Goal: Transaction & Acquisition: Book appointment/travel/reservation

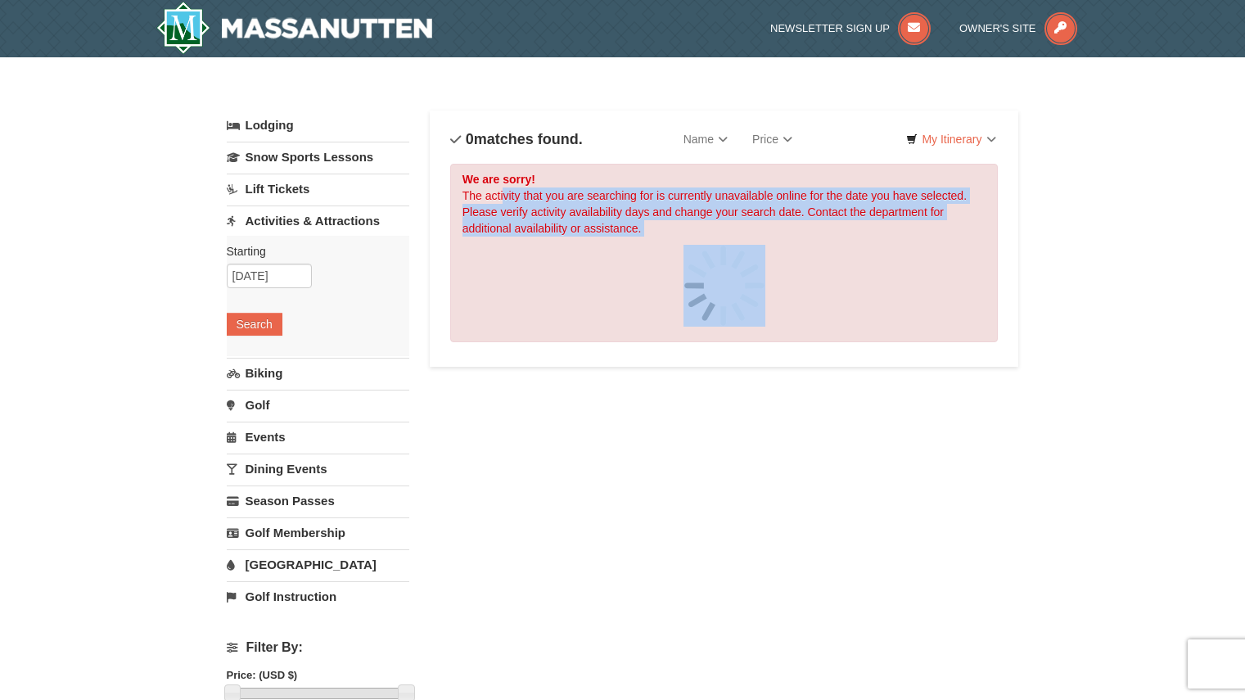
drag, startPoint x: 504, startPoint y: 192, endPoint x: 906, endPoint y: 244, distance: 405.3
click at [906, 244] on div "We are sorry! The activity that you are searching for is currently unavailable …" at bounding box center [724, 253] width 549 height 178
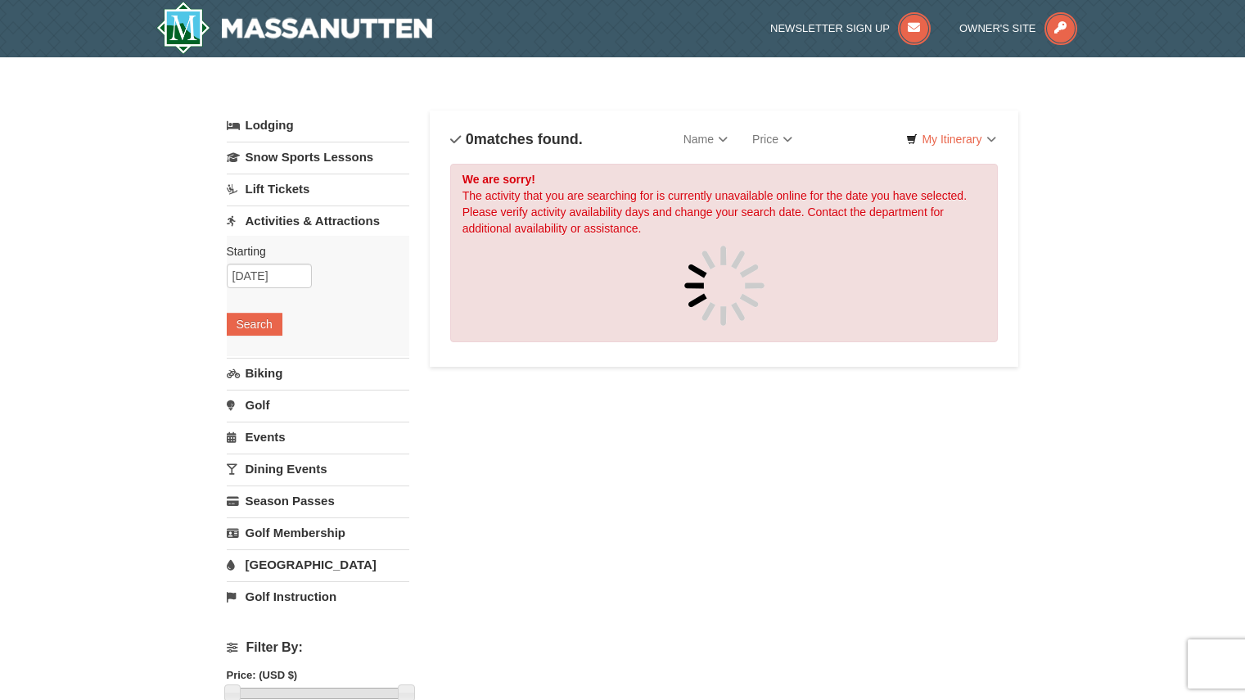
click at [915, 247] on div at bounding box center [725, 286] width 524 height 82
click at [305, 275] on input "[DATE]" at bounding box center [269, 276] width 85 height 25
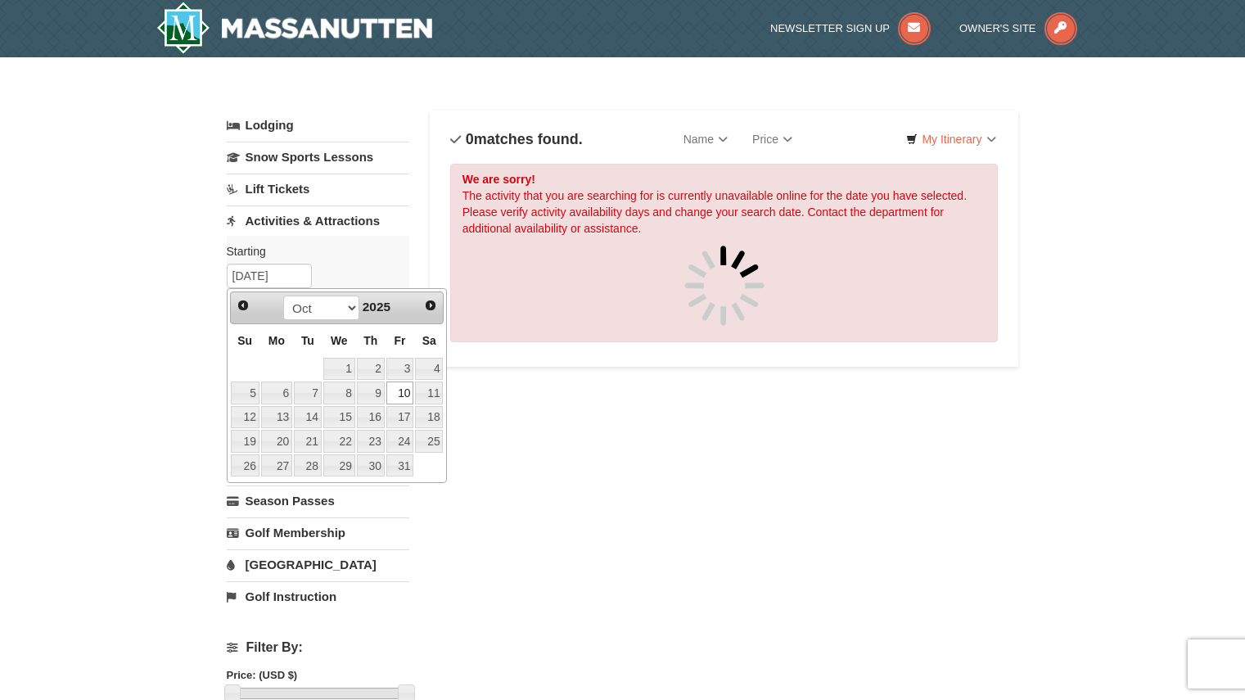
click at [431, 303] on span "Next" at bounding box center [430, 305] width 13 height 13
click at [250, 305] on span "Prev" at bounding box center [243, 305] width 13 height 13
click at [346, 427] on link "15" at bounding box center [339, 417] width 32 height 23
type input "[DATE]"
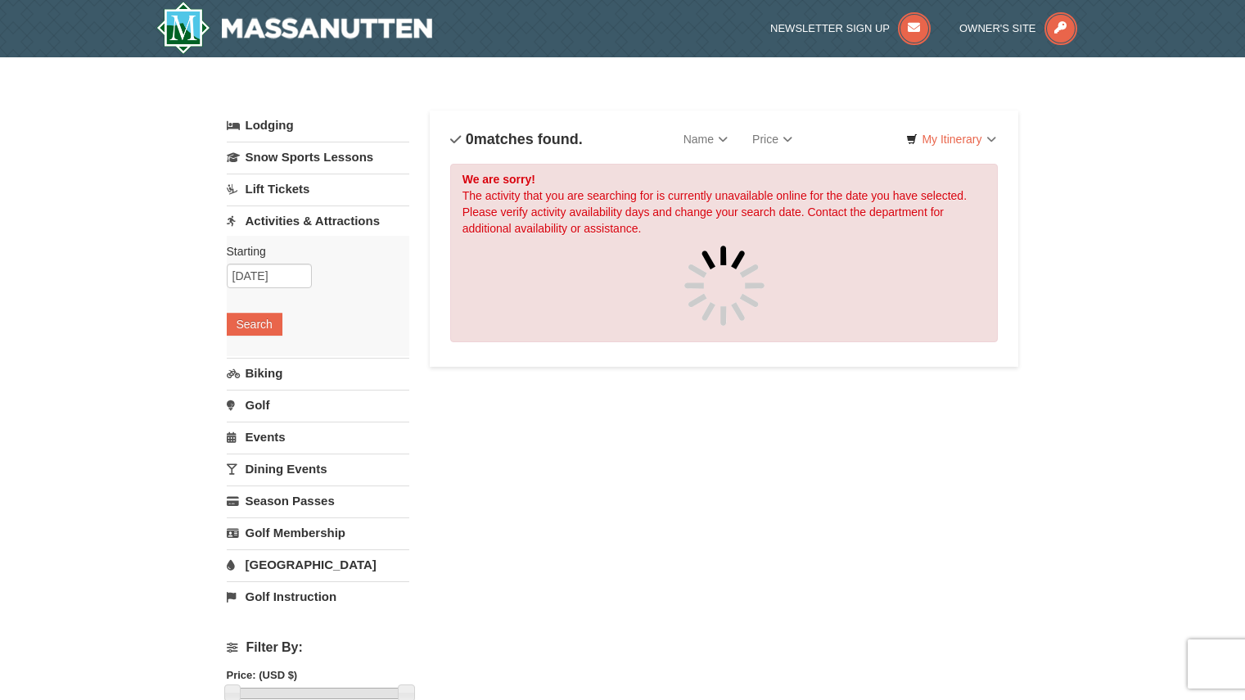
click at [237, 337] on div "Starting Please format dates MM/DD/YYYY Please format dates MM/DD/YYYY [DATE] S…" at bounding box center [318, 296] width 183 height 120
click at [252, 328] on button "Search" at bounding box center [255, 324] width 56 height 23
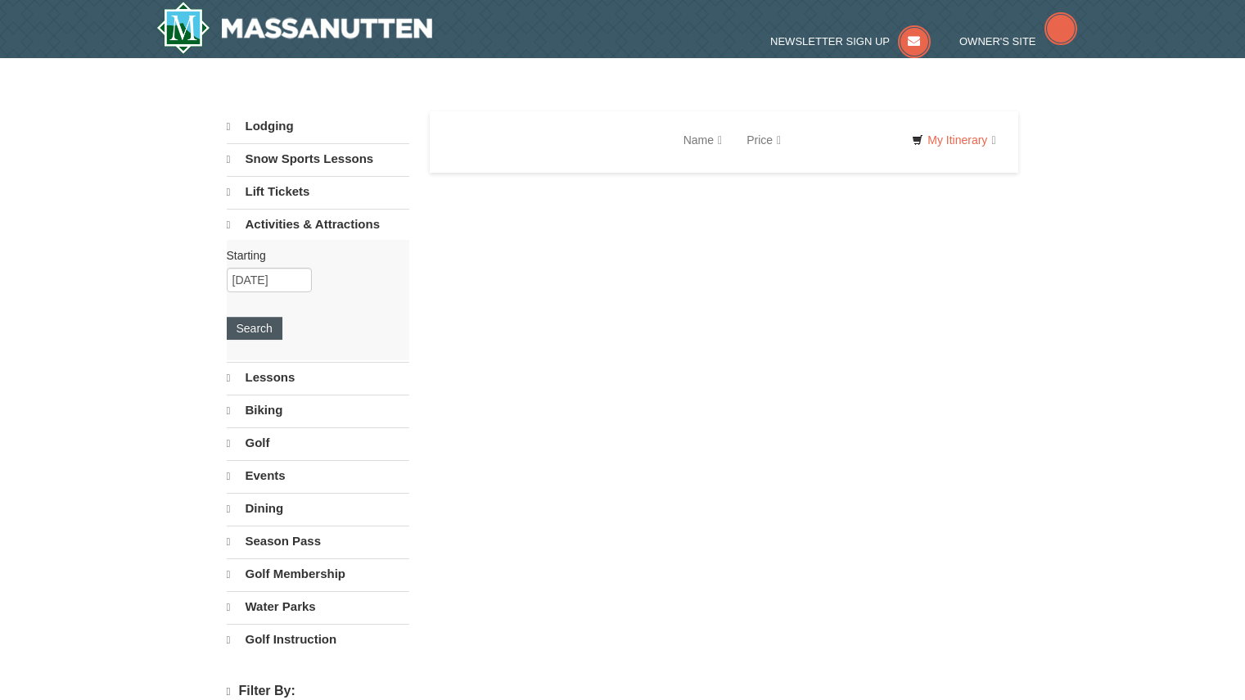
select select "9"
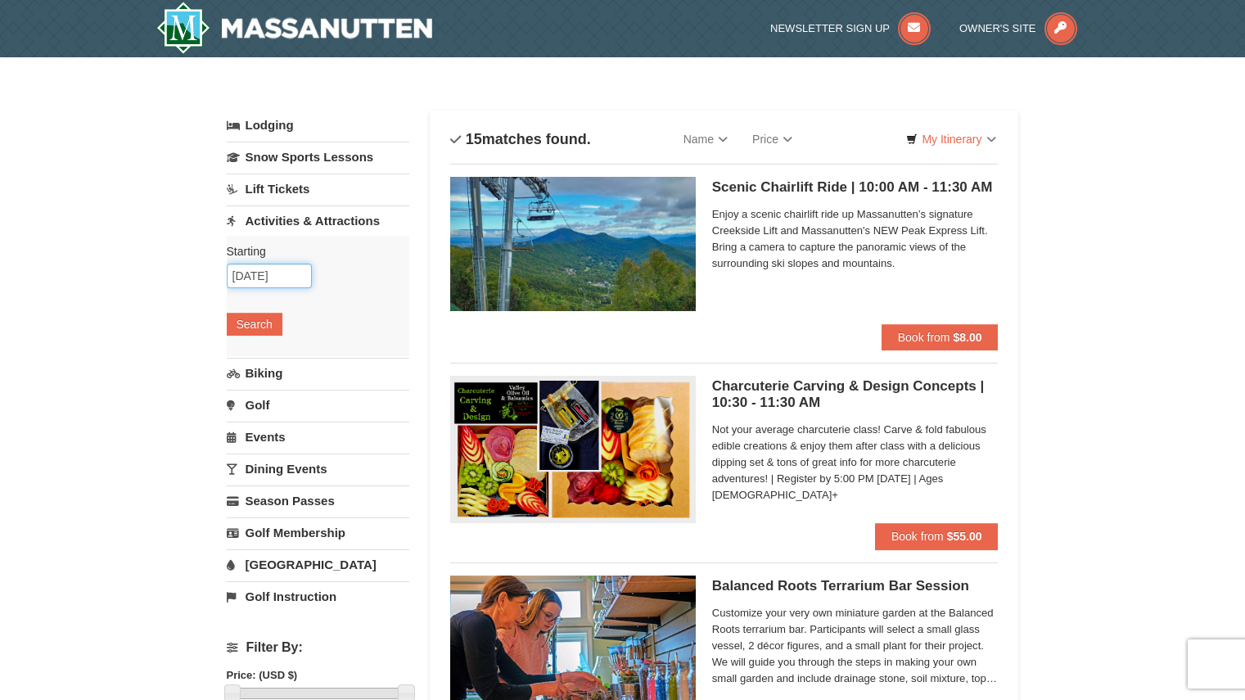
click at [281, 283] on input "[DATE]" at bounding box center [269, 276] width 85 height 25
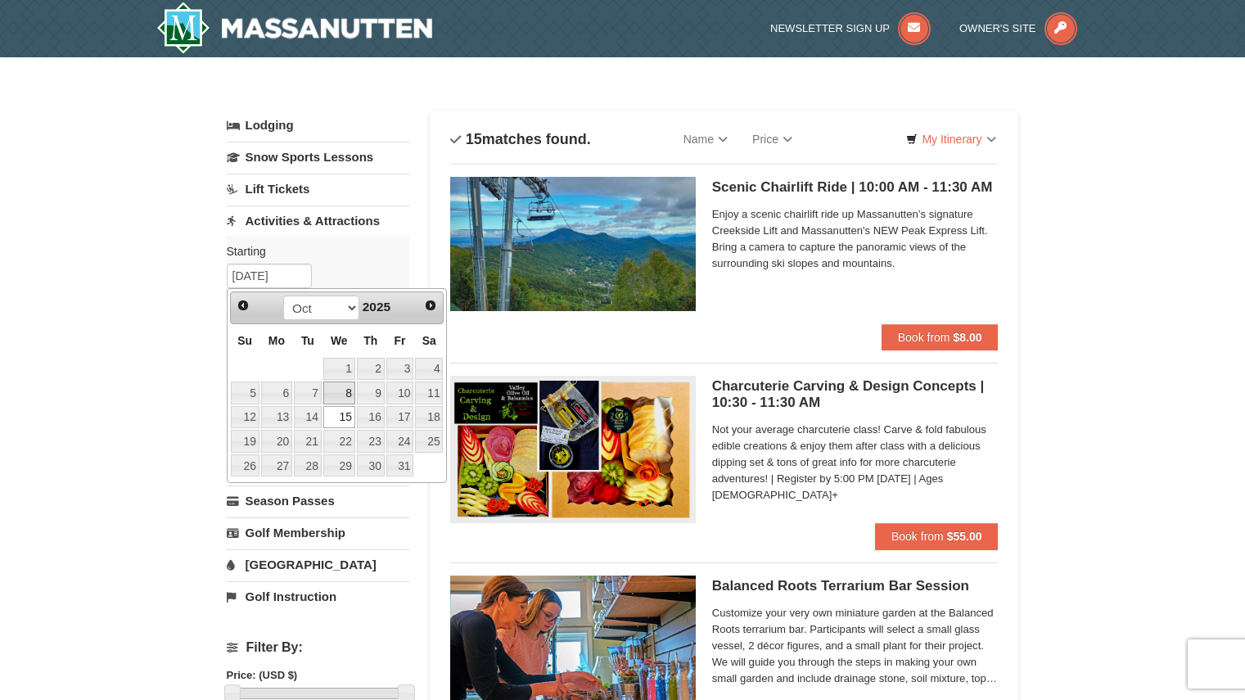
click at [333, 386] on link "8" at bounding box center [339, 393] width 32 height 23
type input "10/08/2025"
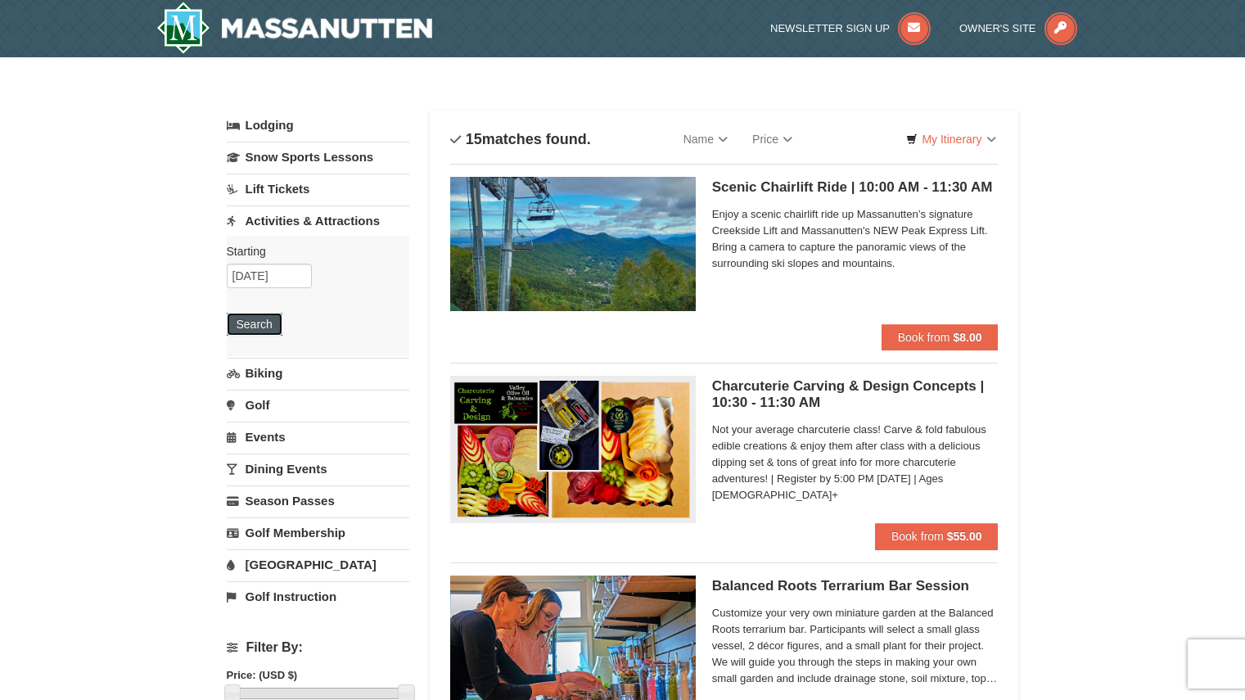
click at [262, 324] on button "Search" at bounding box center [255, 324] width 56 height 23
click at [296, 275] on input "10/08/2025" at bounding box center [269, 276] width 85 height 25
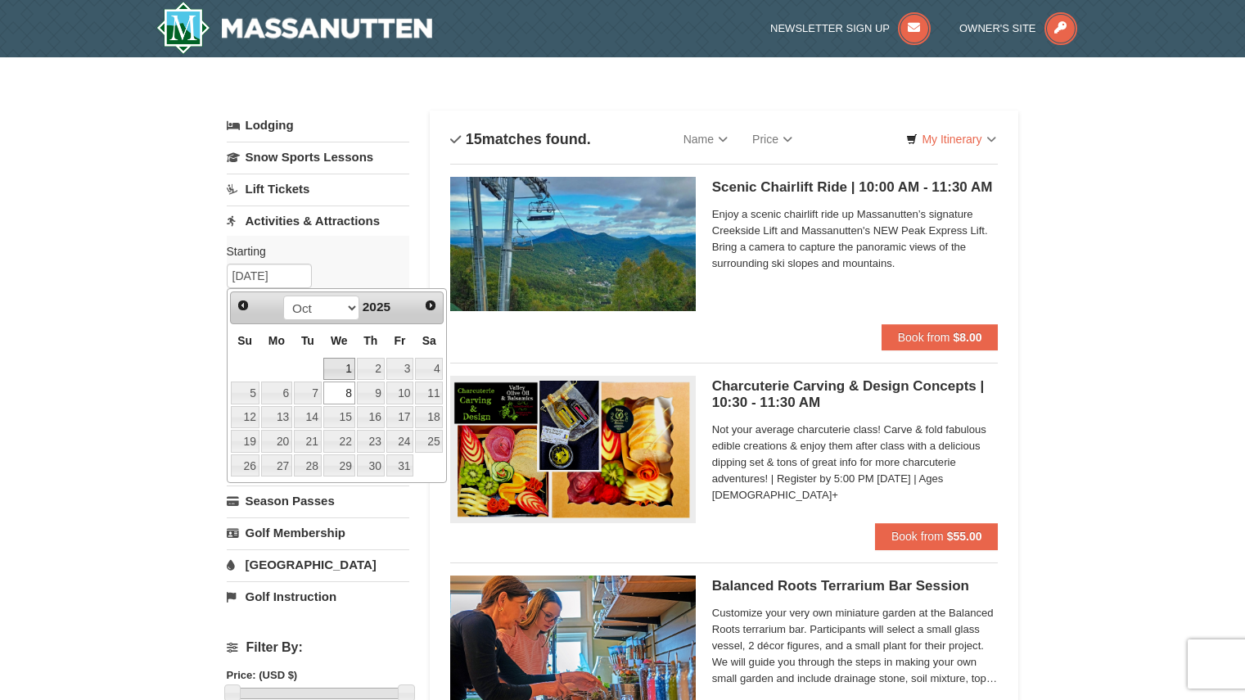
click at [332, 373] on link "1" at bounding box center [339, 369] width 32 height 23
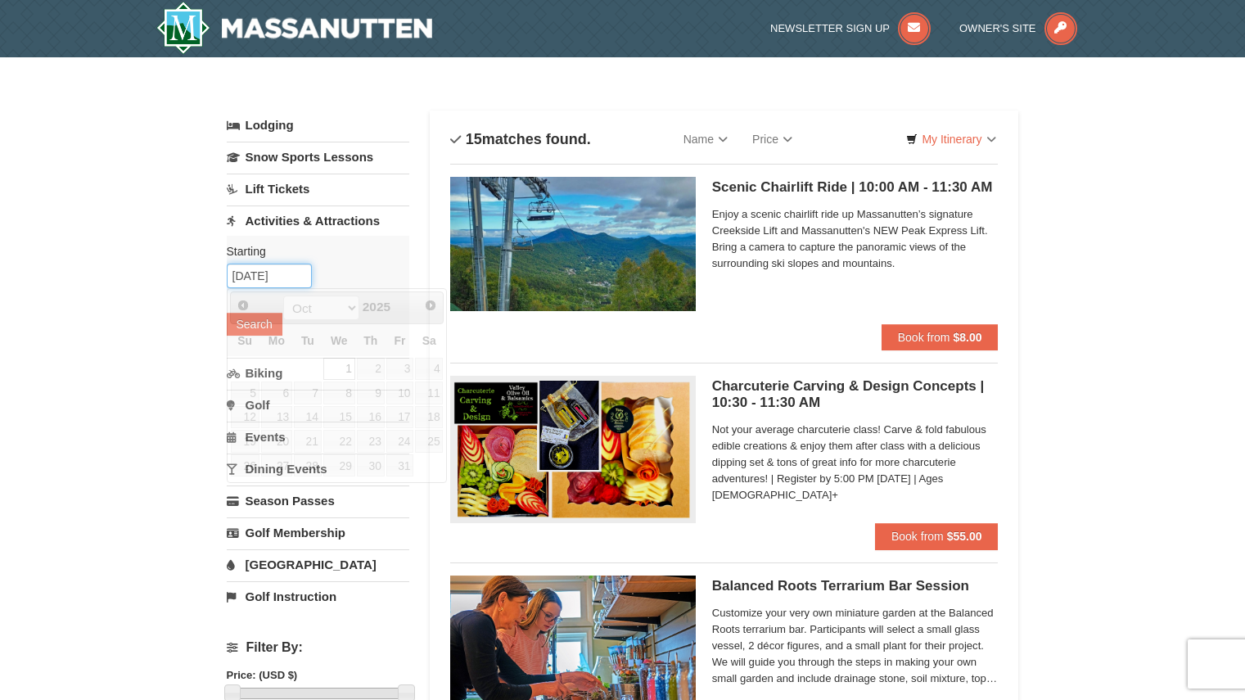
click at [291, 283] on input "10/01/2025" at bounding box center [269, 276] width 85 height 25
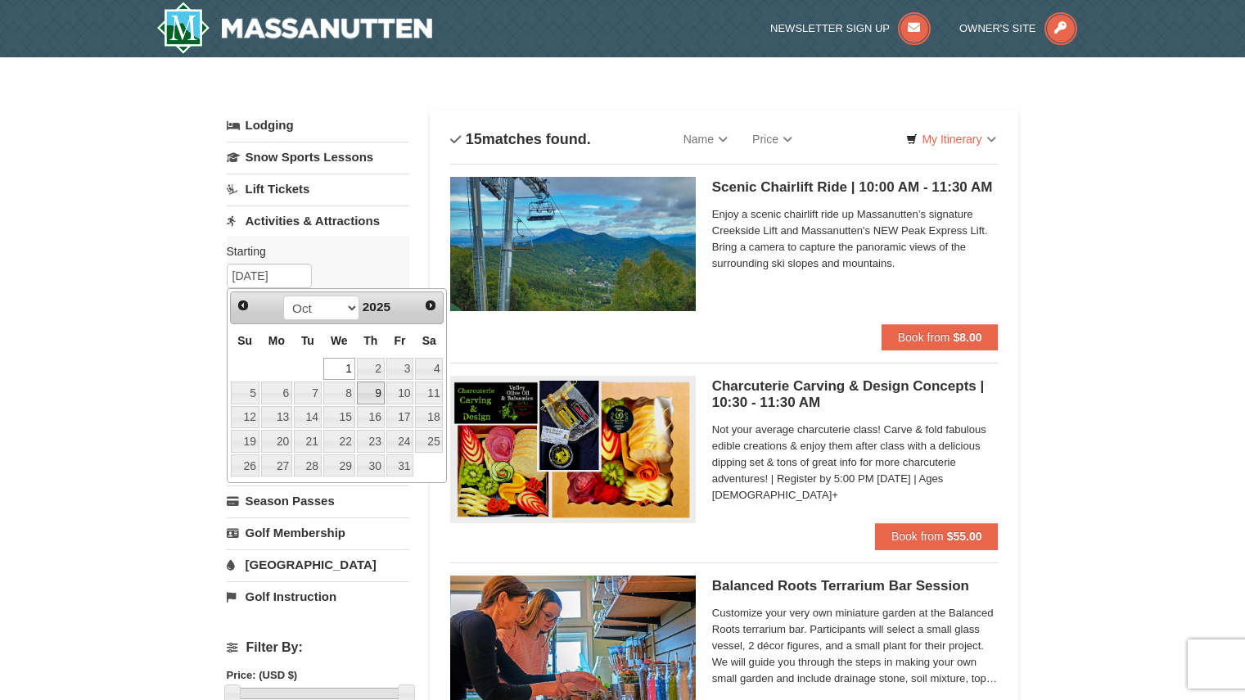
click at [381, 395] on link "9" at bounding box center [371, 393] width 28 height 23
type input "10/09/2025"
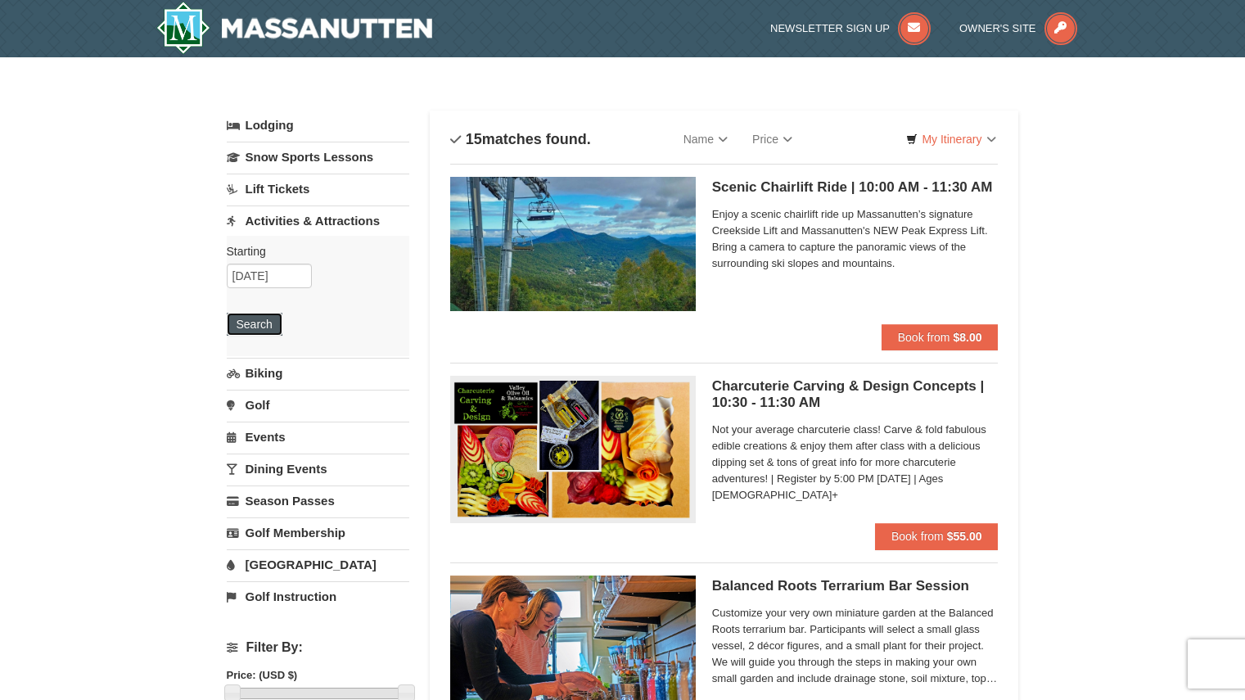
click at [250, 328] on button "Search" at bounding box center [255, 324] width 56 height 23
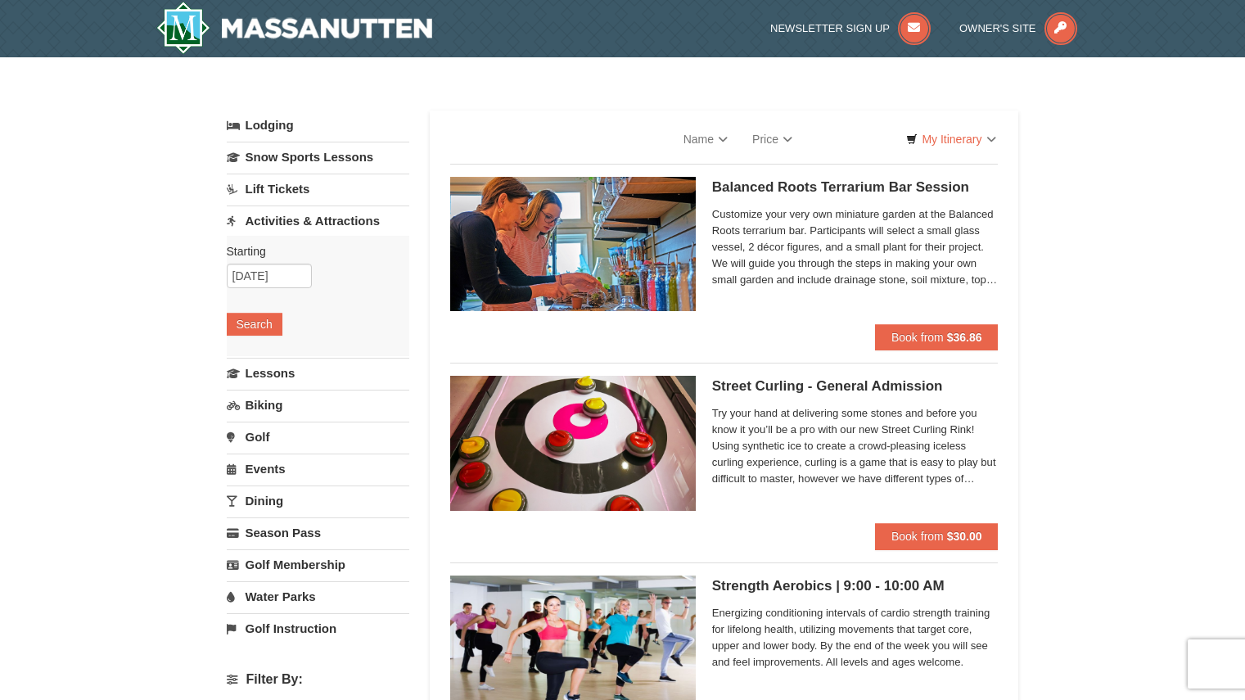
select select "9"
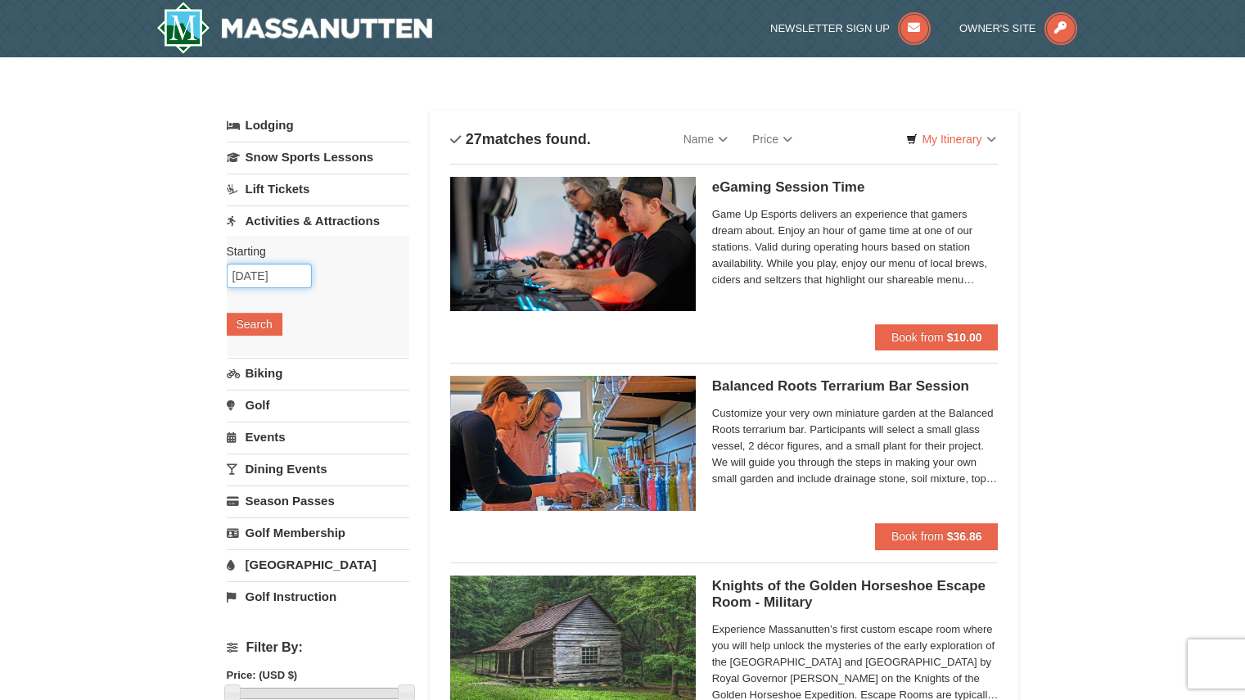
click at [293, 269] on input "10/09/2025" at bounding box center [269, 276] width 85 height 25
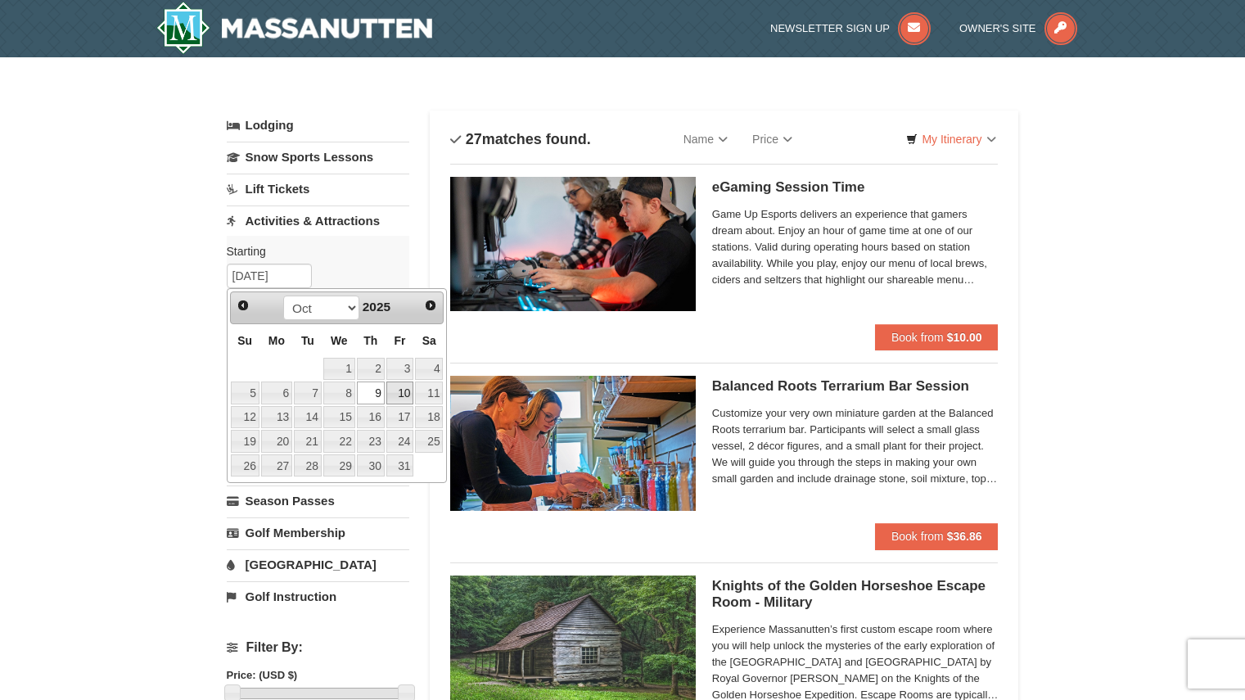
click at [401, 383] on link "10" at bounding box center [400, 393] width 28 height 23
type input "[DATE]"
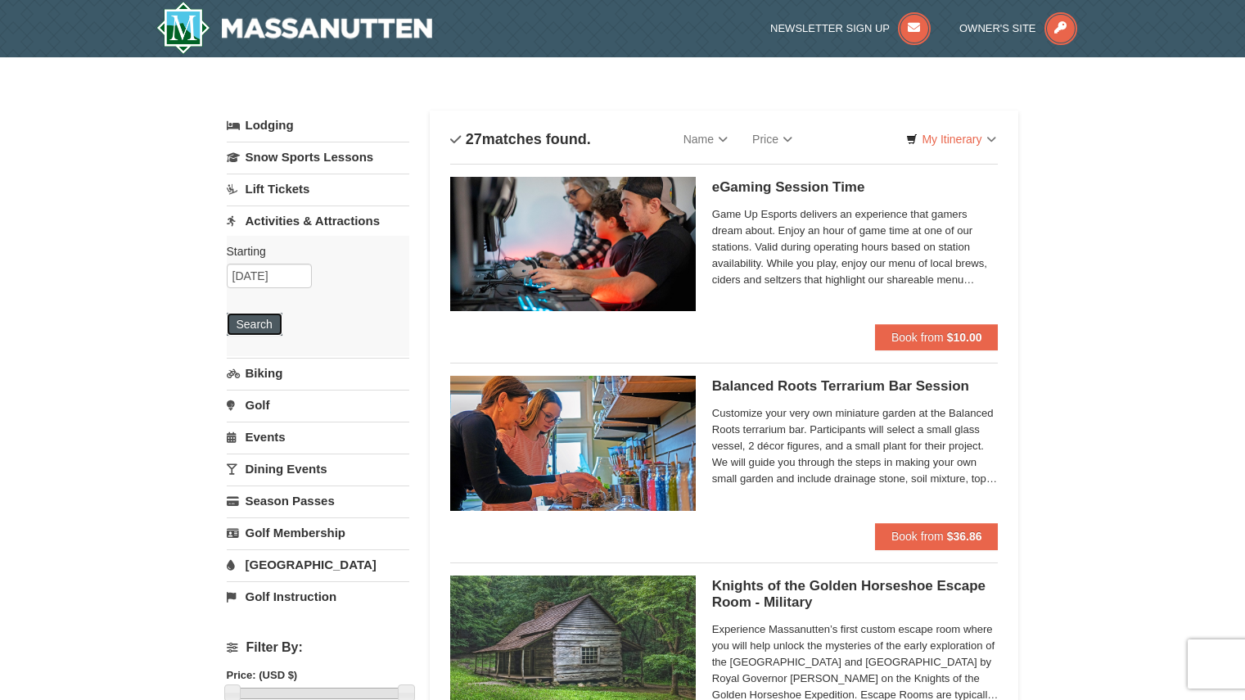
click at [276, 323] on button "Search" at bounding box center [255, 324] width 56 height 23
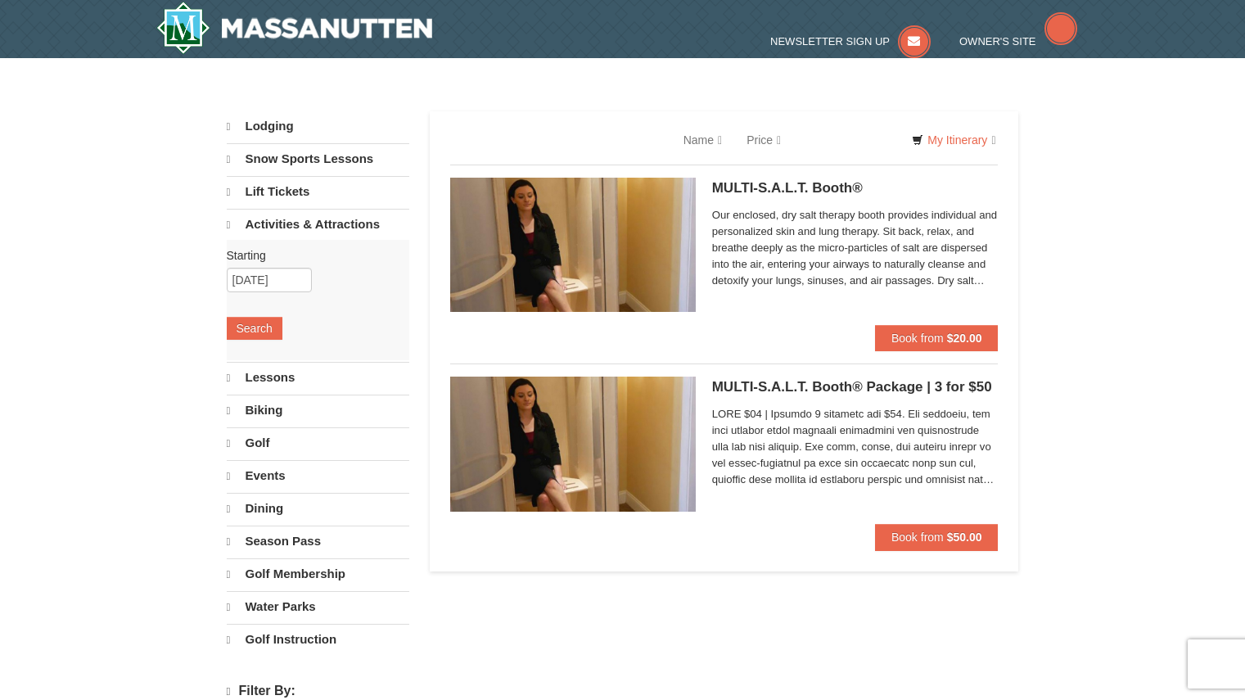
select select "9"
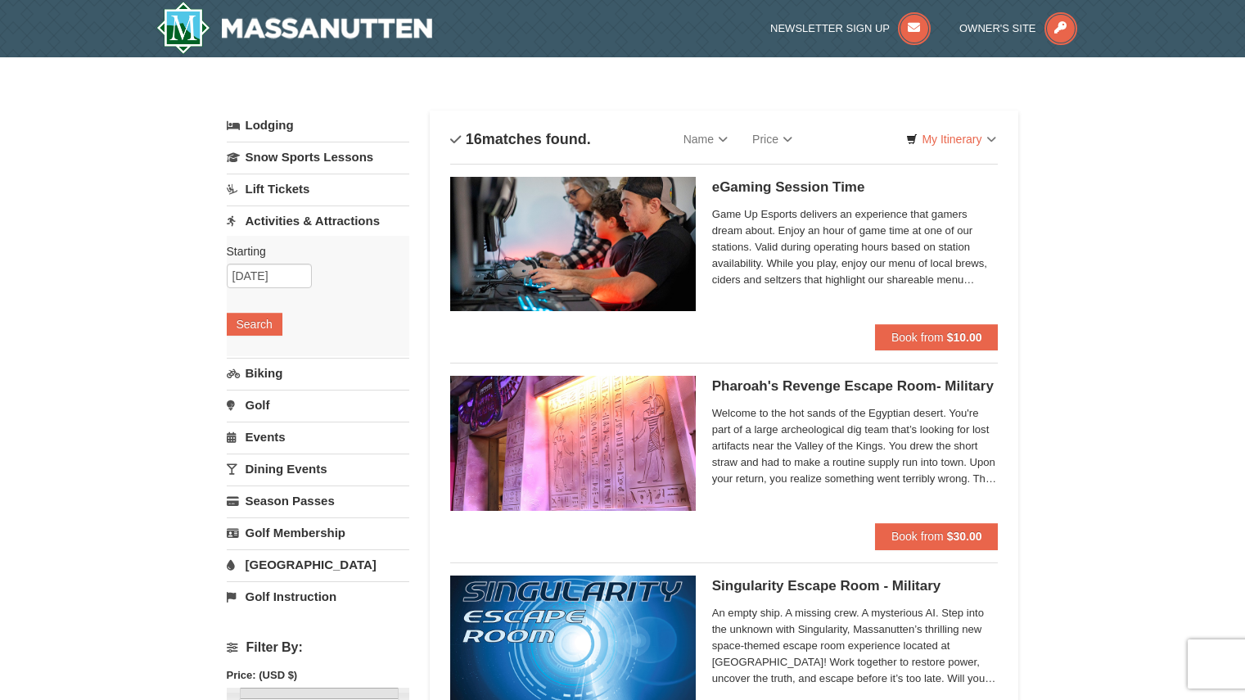
click at [286, 290] on div "Starting Please format dates MM/DD/YYYY Please format dates MM/DD/YYYY 10/10/20…" at bounding box center [318, 296] width 183 height 120
click at [282, 283] on input "10/10/2025" at bounding box center [269, 276] width 85 height 25
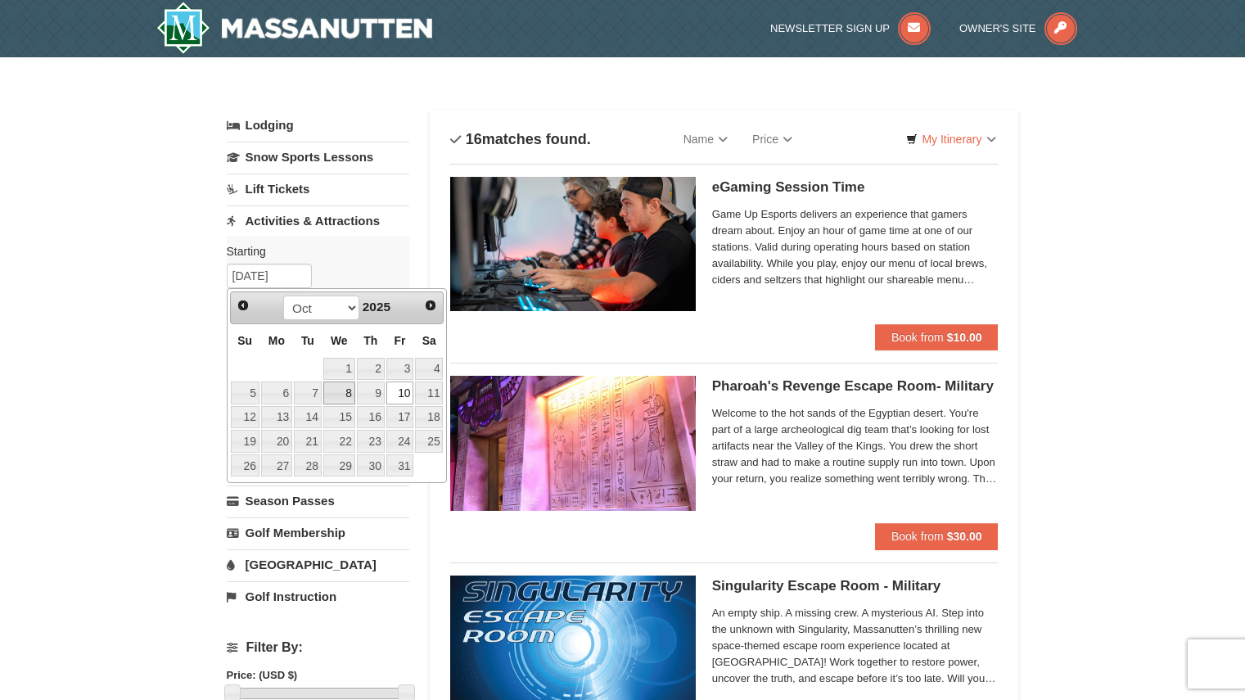
click at [347, 396] on link "8" at bounding box center [339, 393] width 32 height 23
type input "10/08/2025"
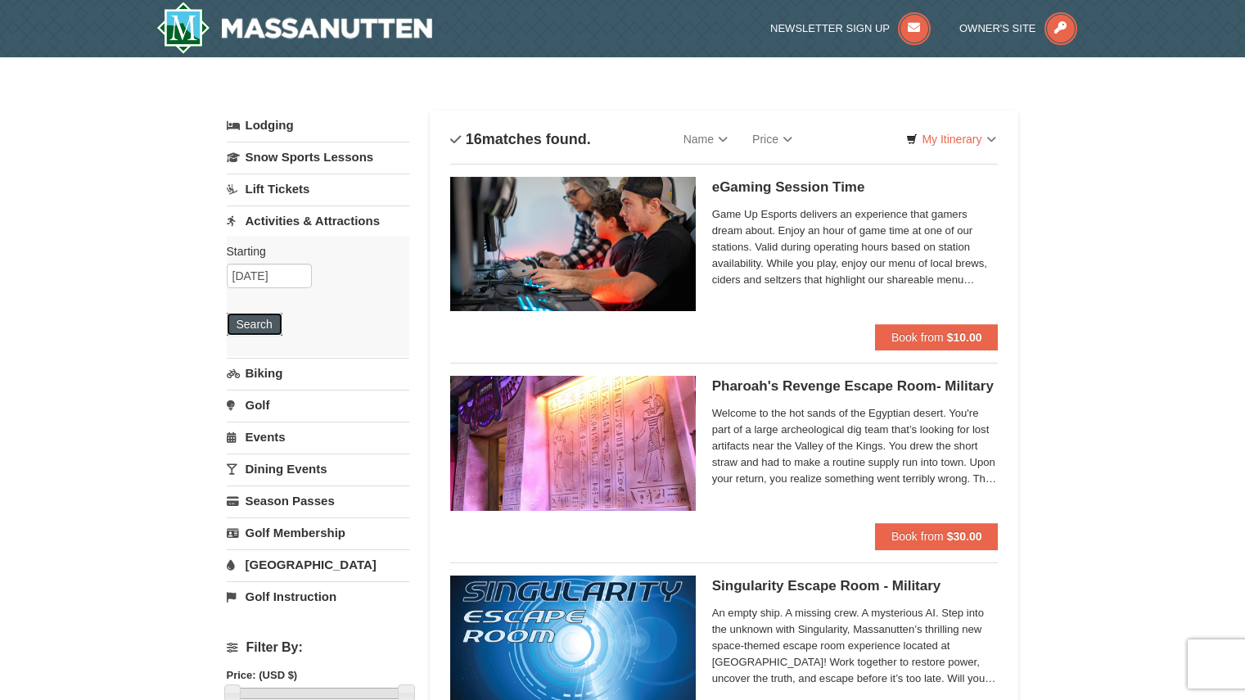
click at [273, 320] on button "Search" at bounding box center [255, 324] width 56 height 23
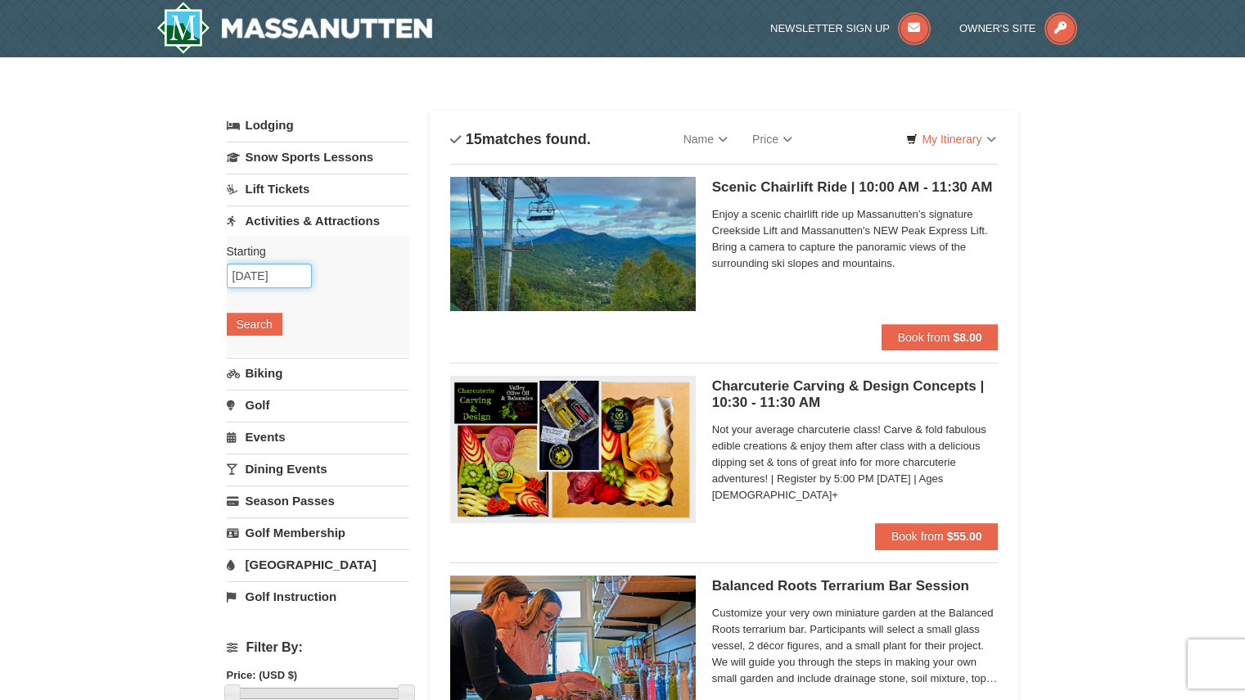
click at [269, 282] on input "10/08/2025" at bounding box center [269, 276] width 85 height 25
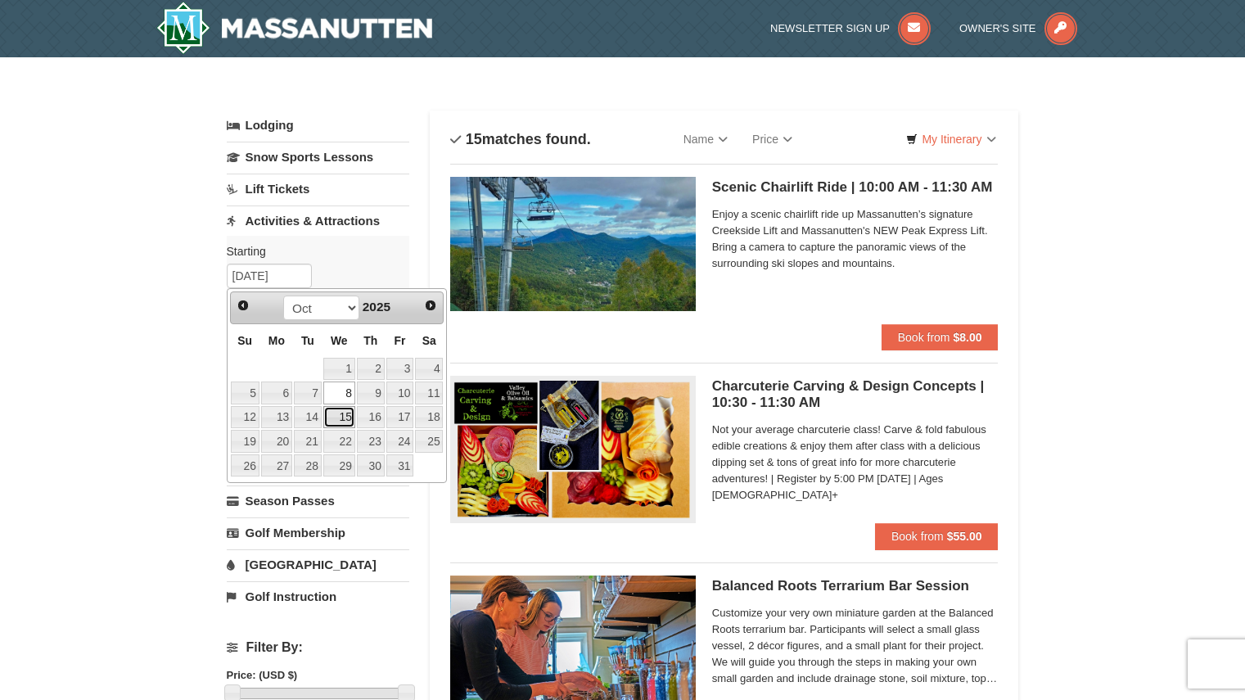
drag, startPoint x: 337, startPoint y: 413, endPoint x: 283, endPoint y: 346, distance: 85.7
click at [335, 413] on link "15" at bounding box center [339, 417] width 32 height 23
type input "10/15/2025"
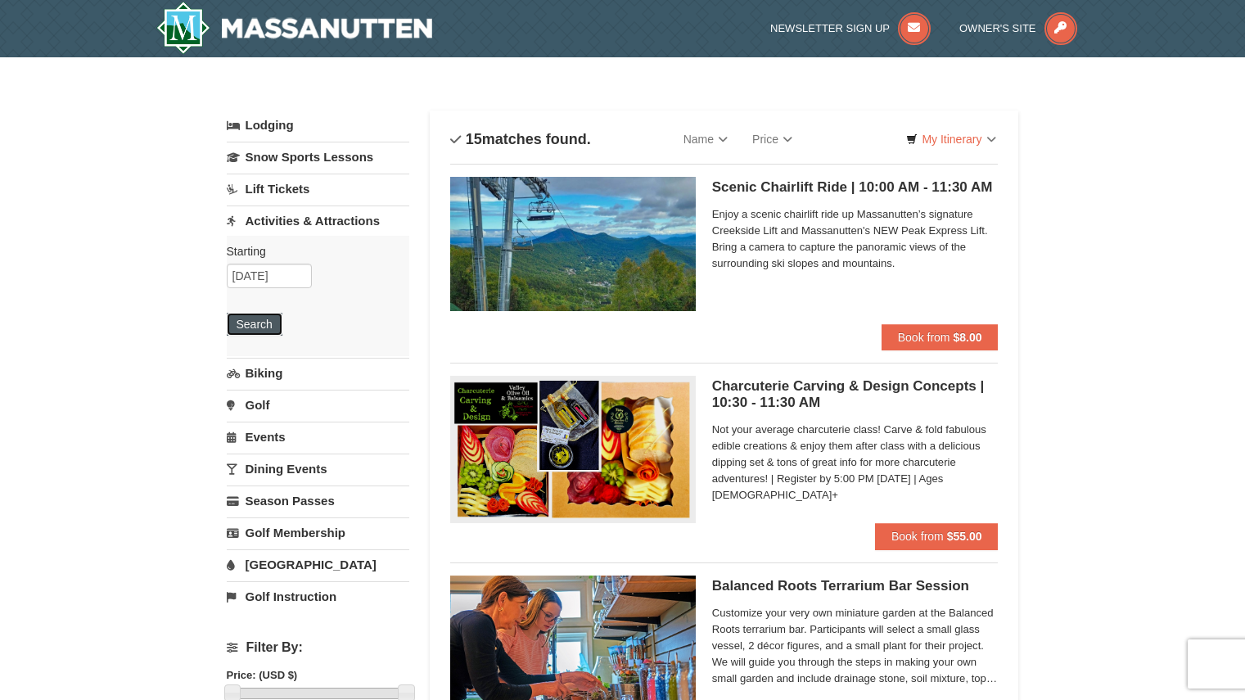
click at [261, 324] on button "Search" at bounding box center [255, 324] width 56 height 23
click at [281, 286] on input "10/15/2025" at bounding box center [269, 276] width 85 height 25
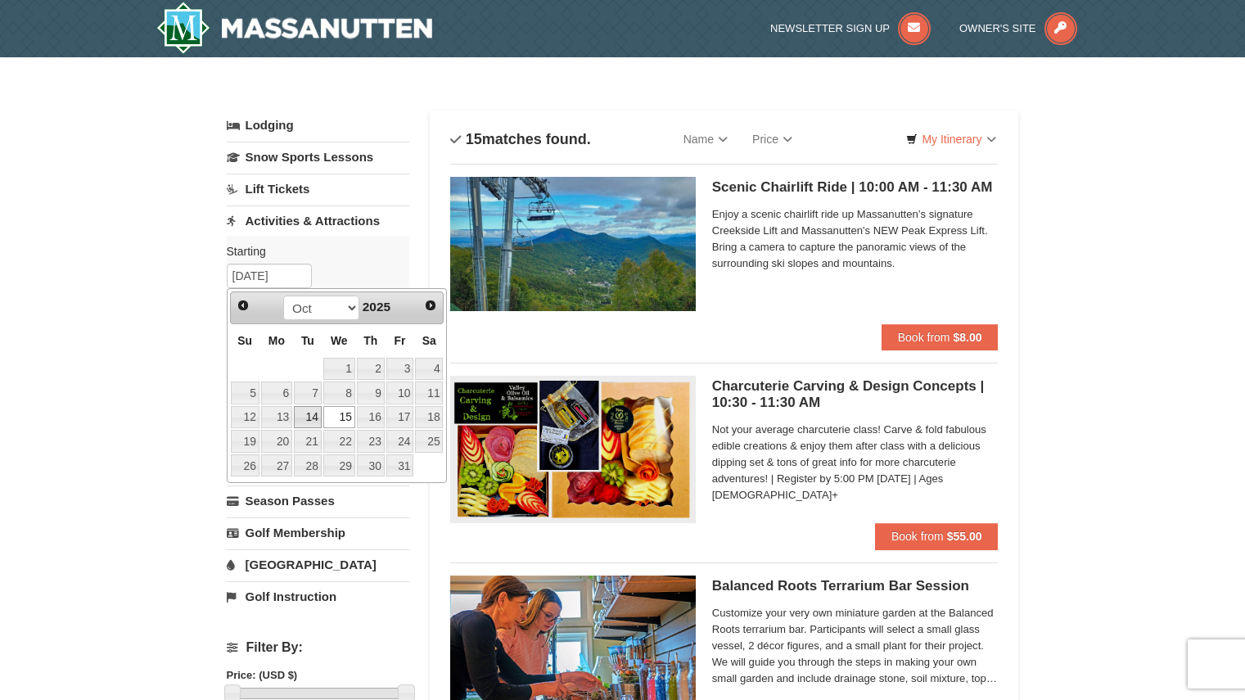
click at [302, 415] on link "14" at bounding box center [308, 417] width 28 height 23
type input "[DATE]"
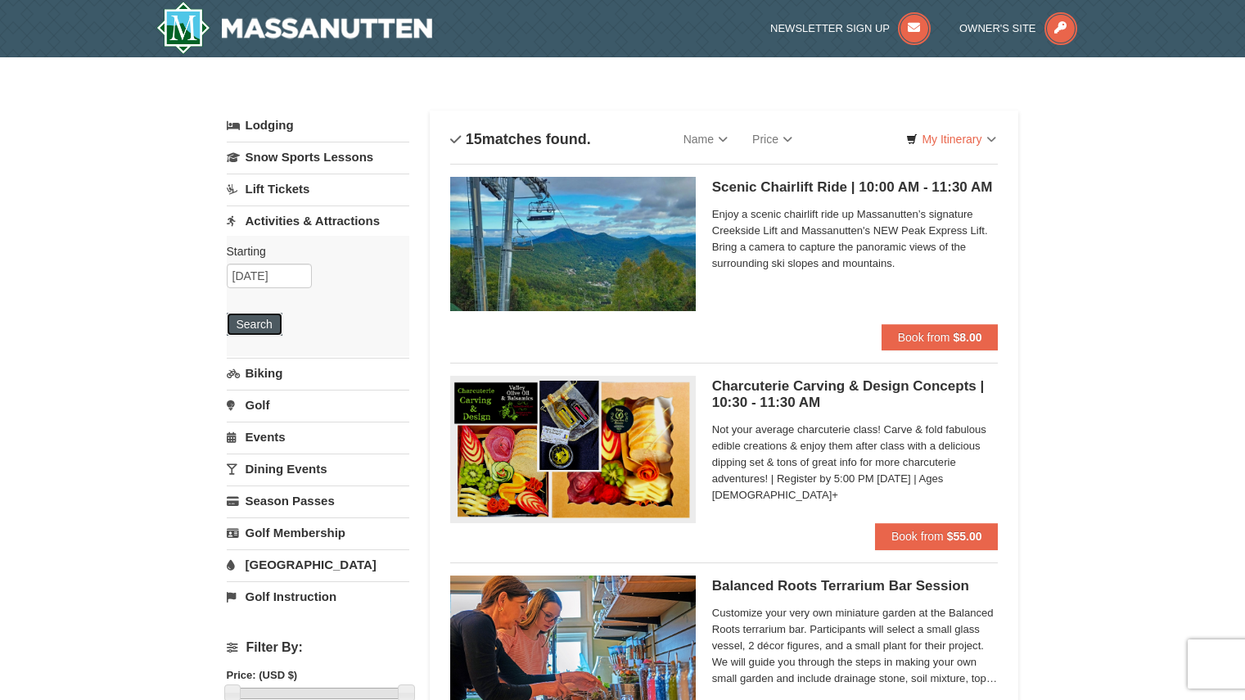
click at [273, 319] on button "Search" at bounding box center [255, 324] width 56 height 23
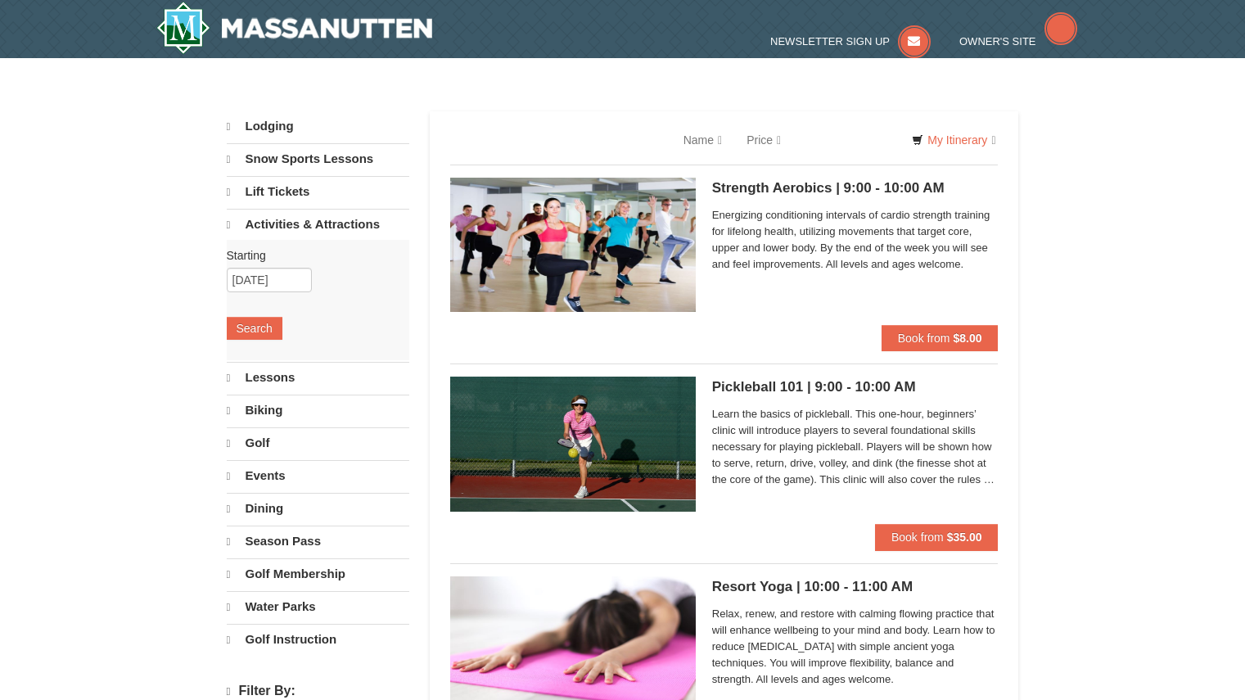
select select "9"
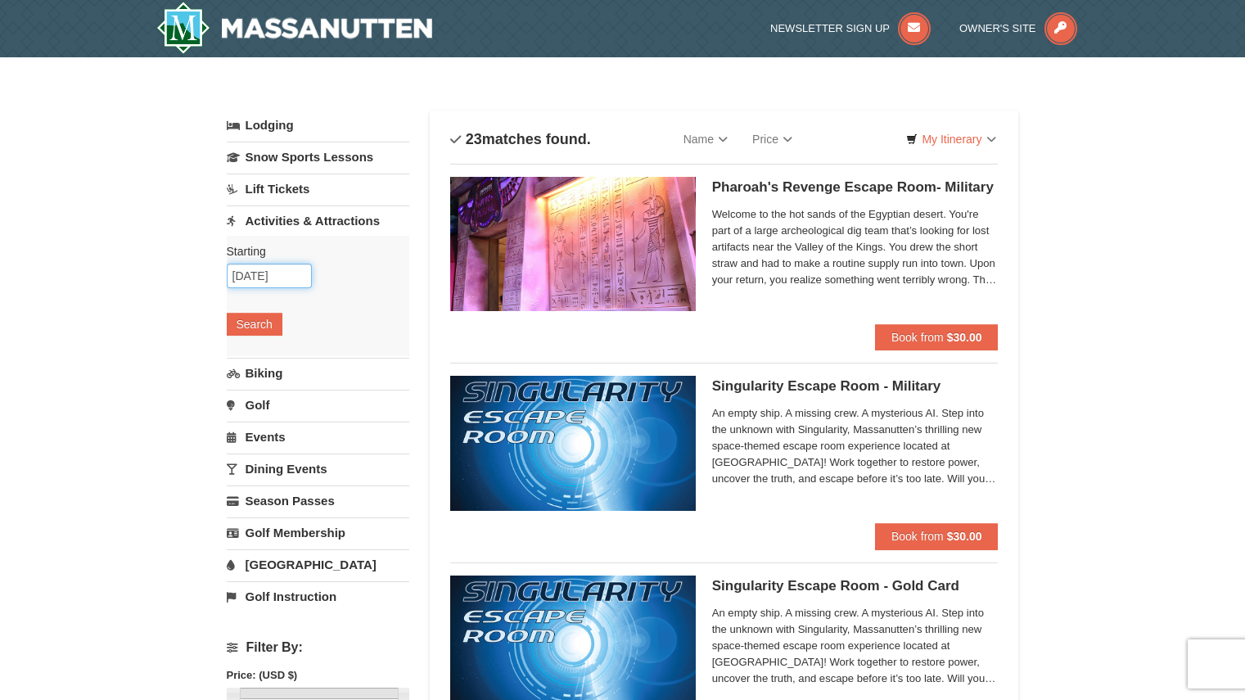
click at [266, 284] on input "[DATE]" at bounding box center [269, 276] width 85 height 25
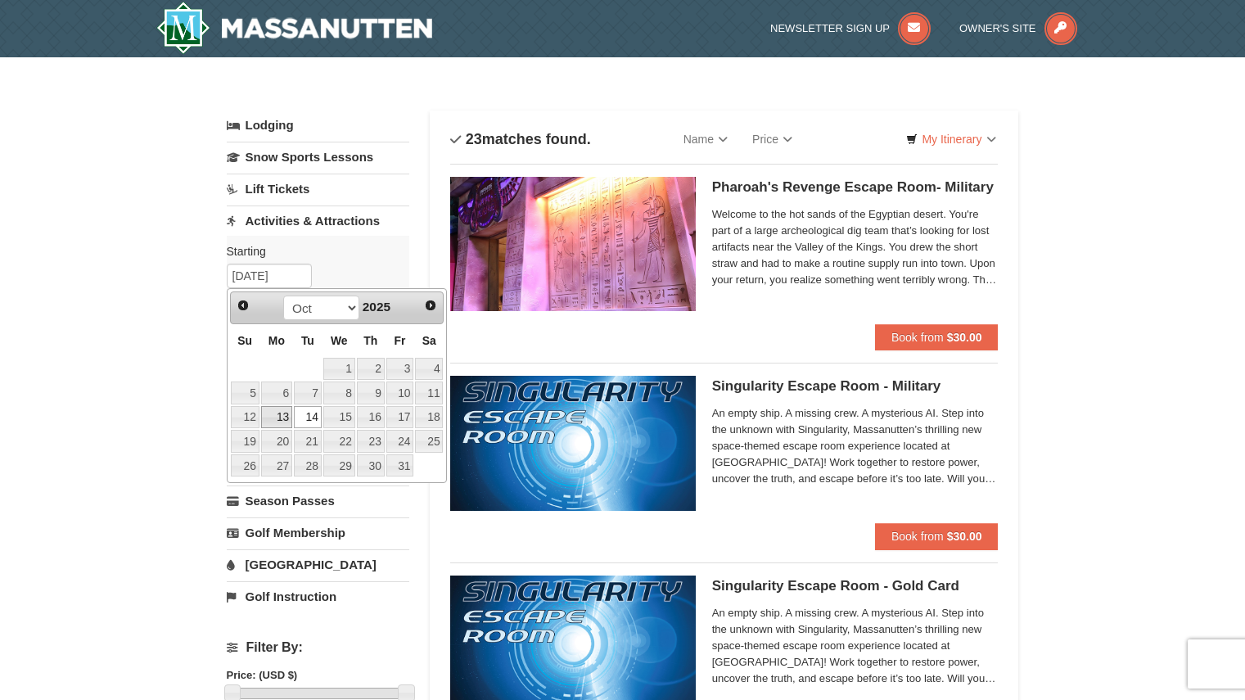
click at [277, 409] on link "13" at bounding box center [276, 417] width 31 height 23
type input "[DATE]"
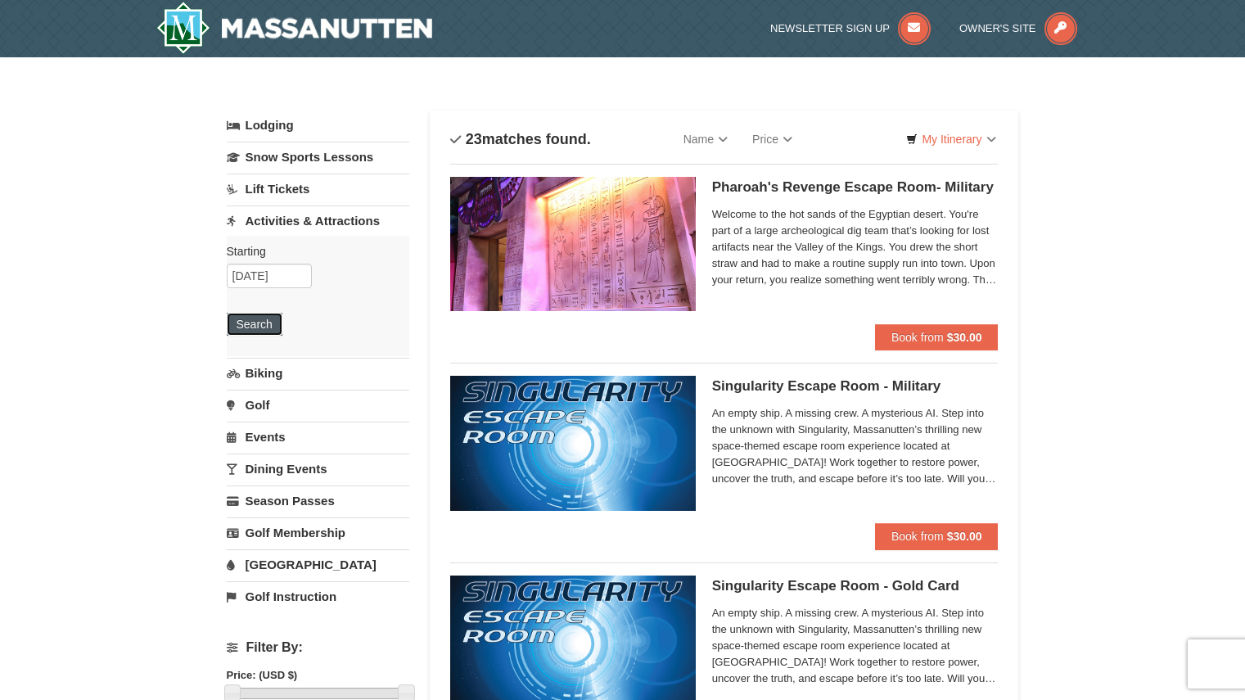
click at [267, 323] on button "Search" at bounding box center [255, 324] width 56 height 23
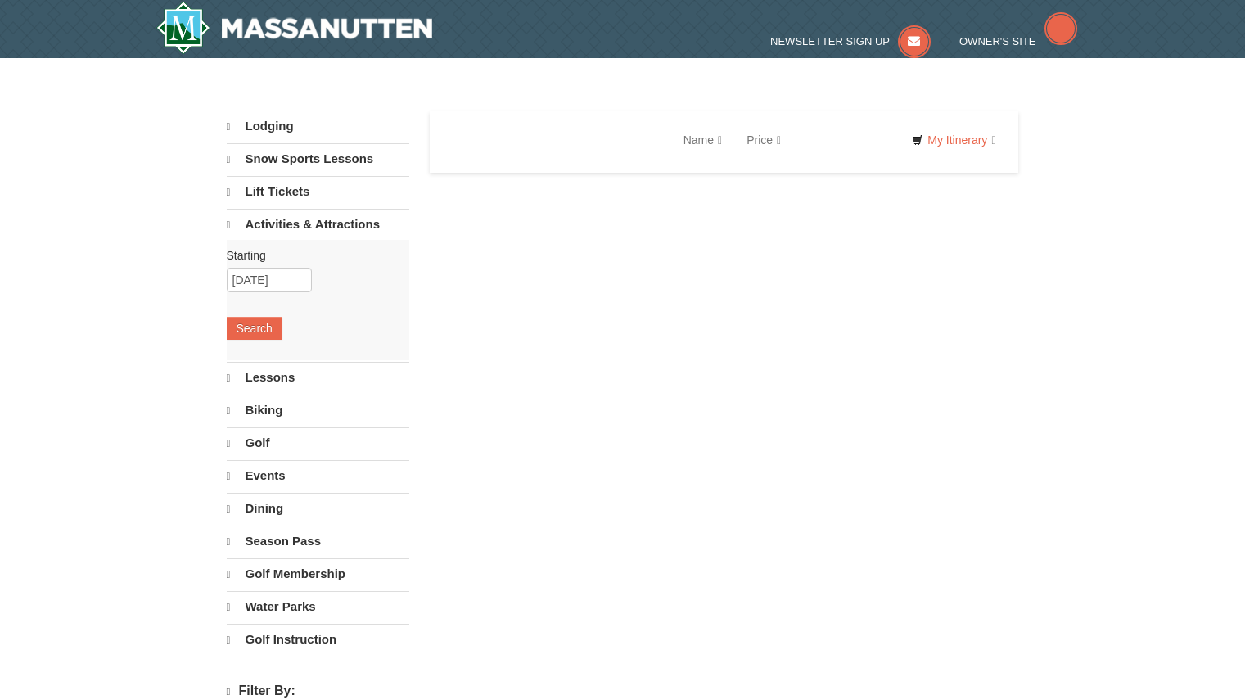
select select "9"
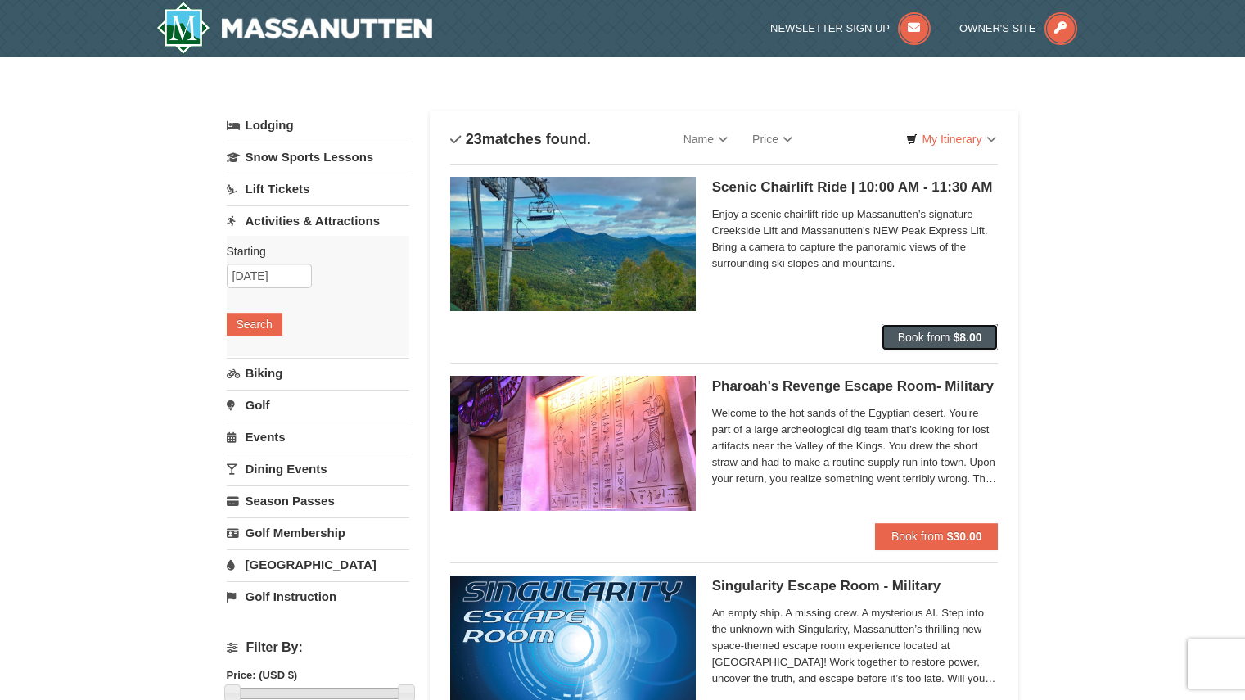
click at [938, 333] on span "Book from" at bounding box center [924, 337] width 52 height 13
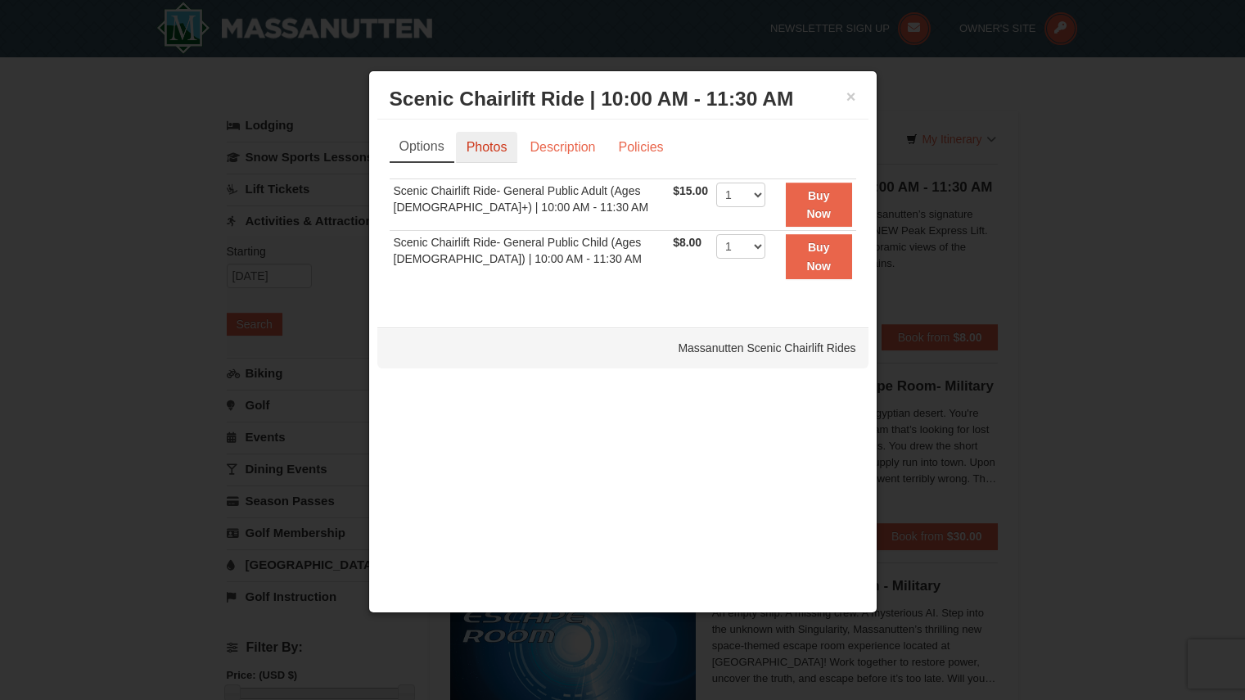
click at [512, 144] on link "Photos" at bounding box center [487, 147] width 62 height 31
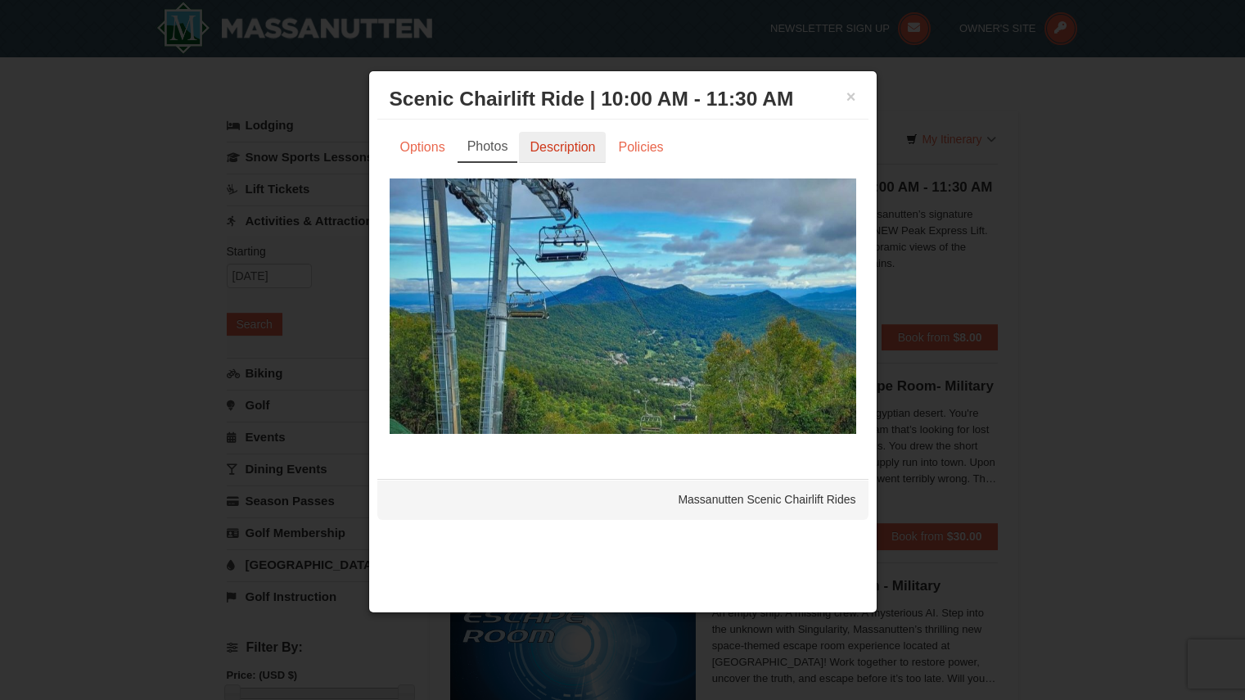
click at [594, 144] on link "Description" at bounding box center [562, 147] width 87 height 31
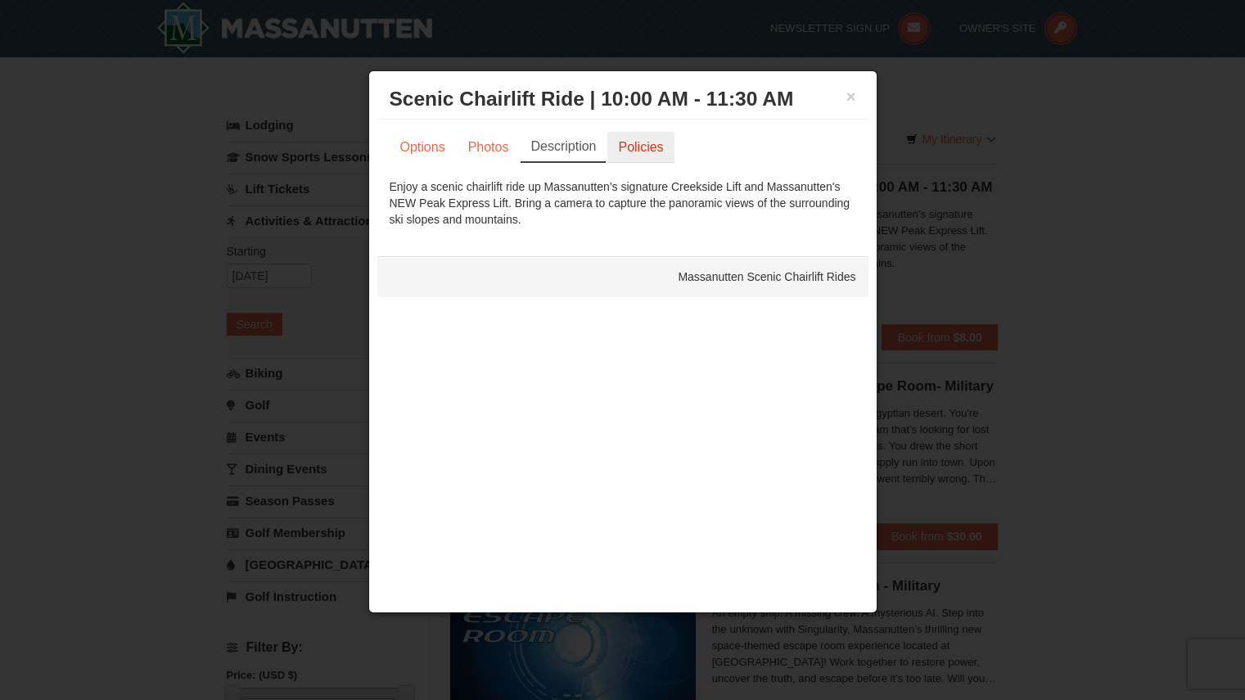
click at [640, 144] on link "Policies" at bounding box center [641, 147] width 66 height 31
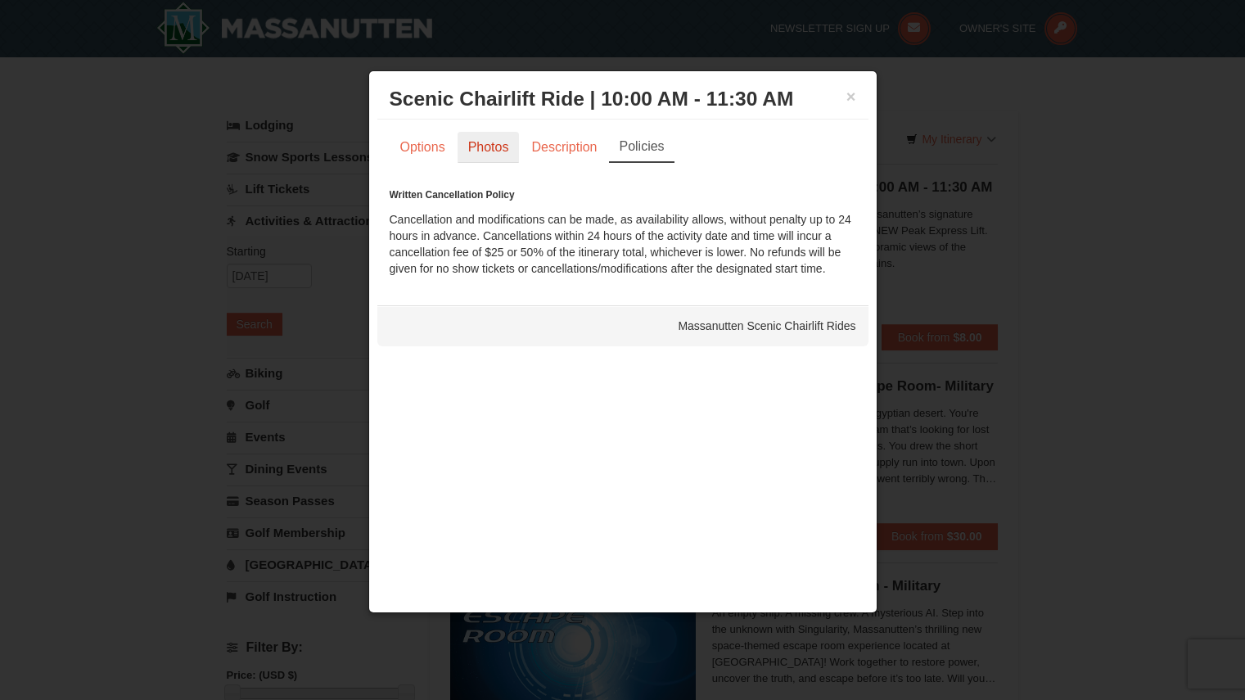
click at [459, 147] on link "Photos" at bounding box center [489, 147] width 62 height 31
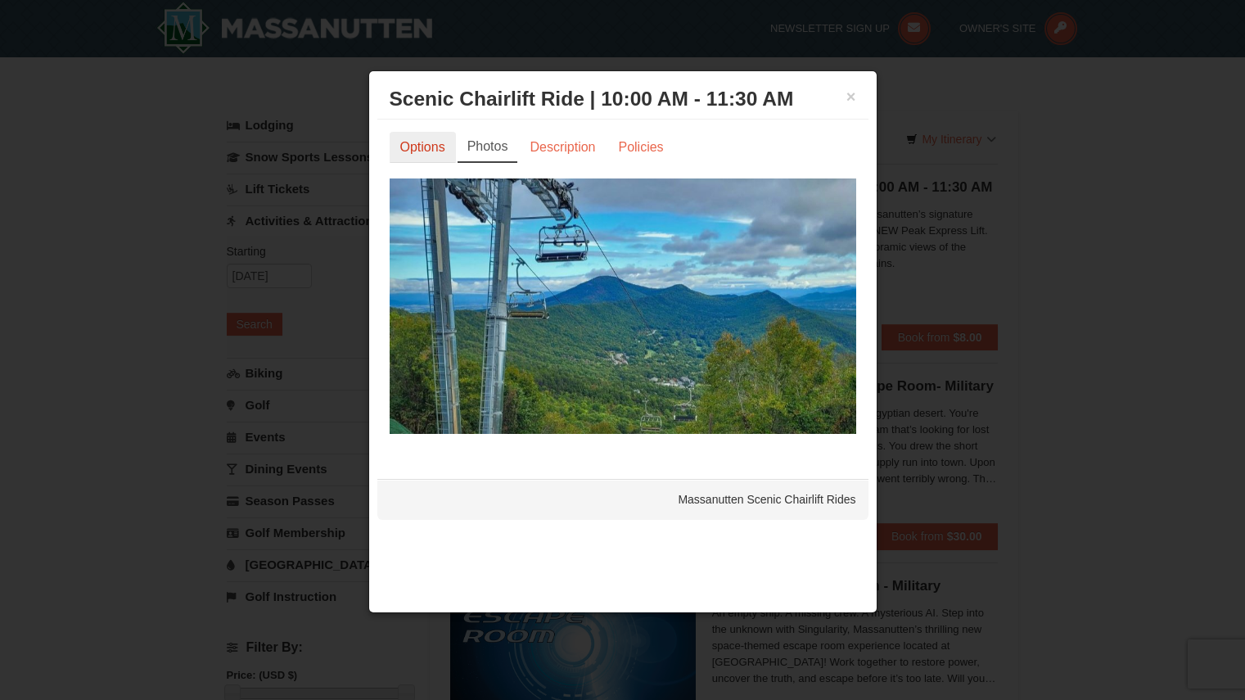
click at [423, 147] on link "Options" at bounding box center [423, 147] width 66 height 31
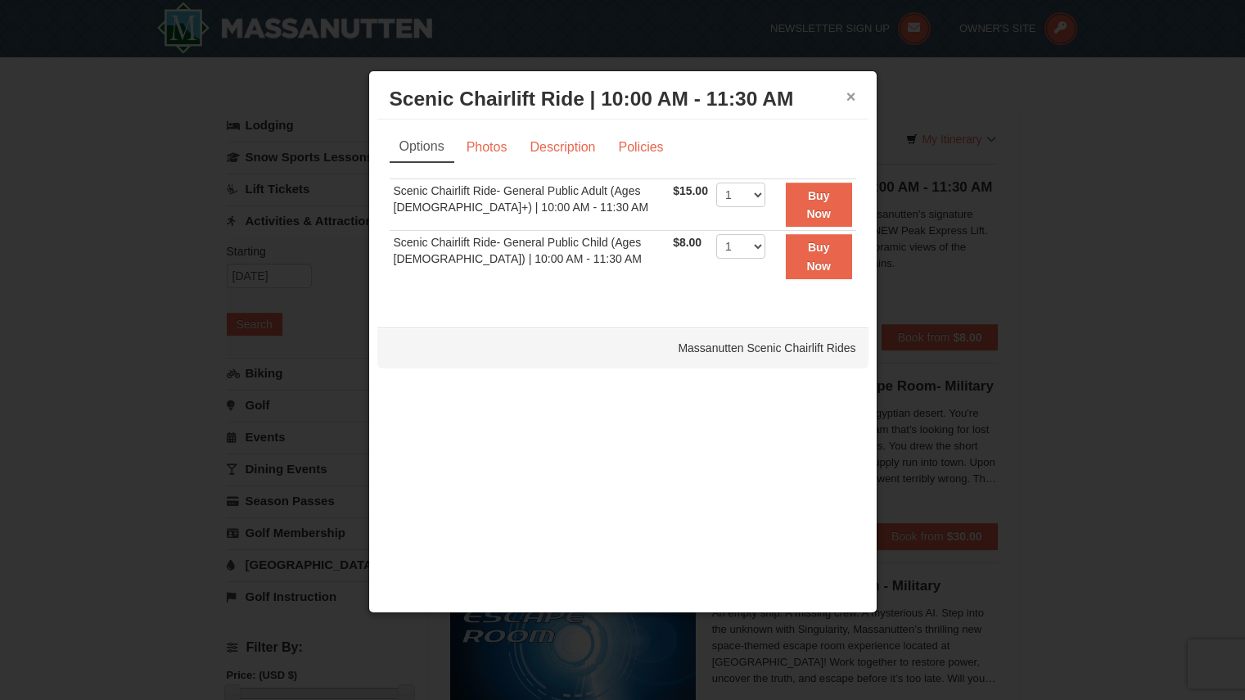
click at [852, 97] on button "×" at bounding box center [852, 96] width 10 height 16
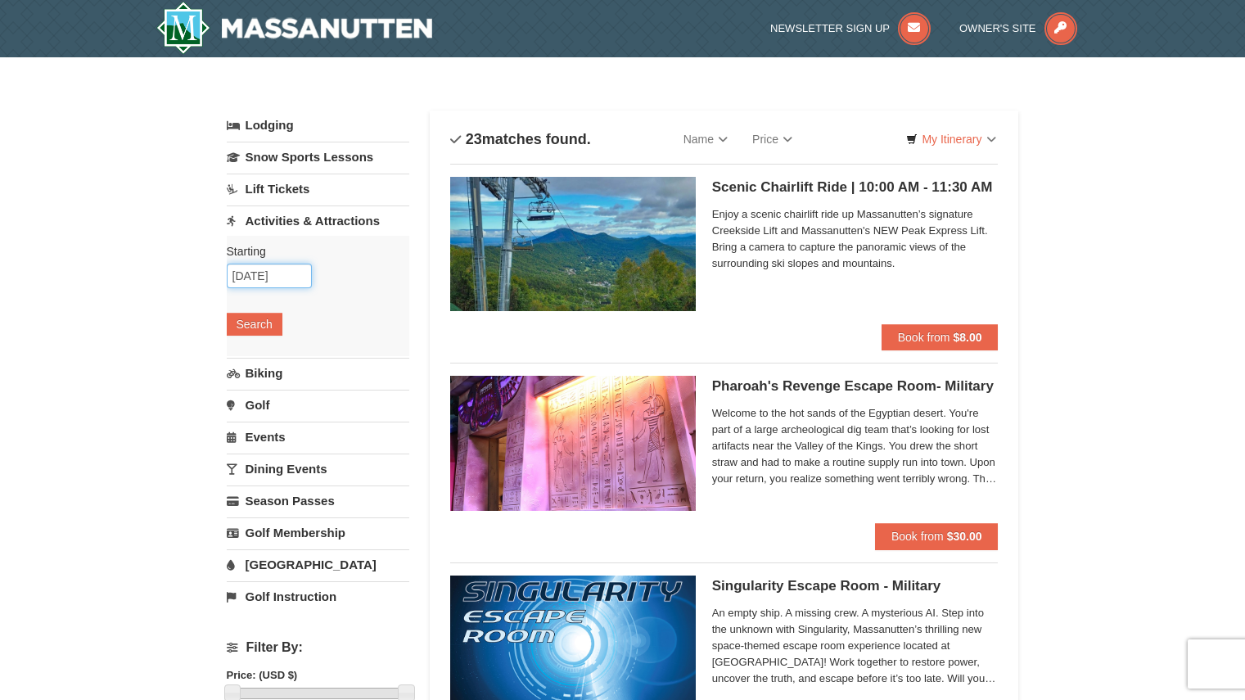
click at [279, 279] on input "10/13/2025" at bounding box center [269, 276] width 85 height 25
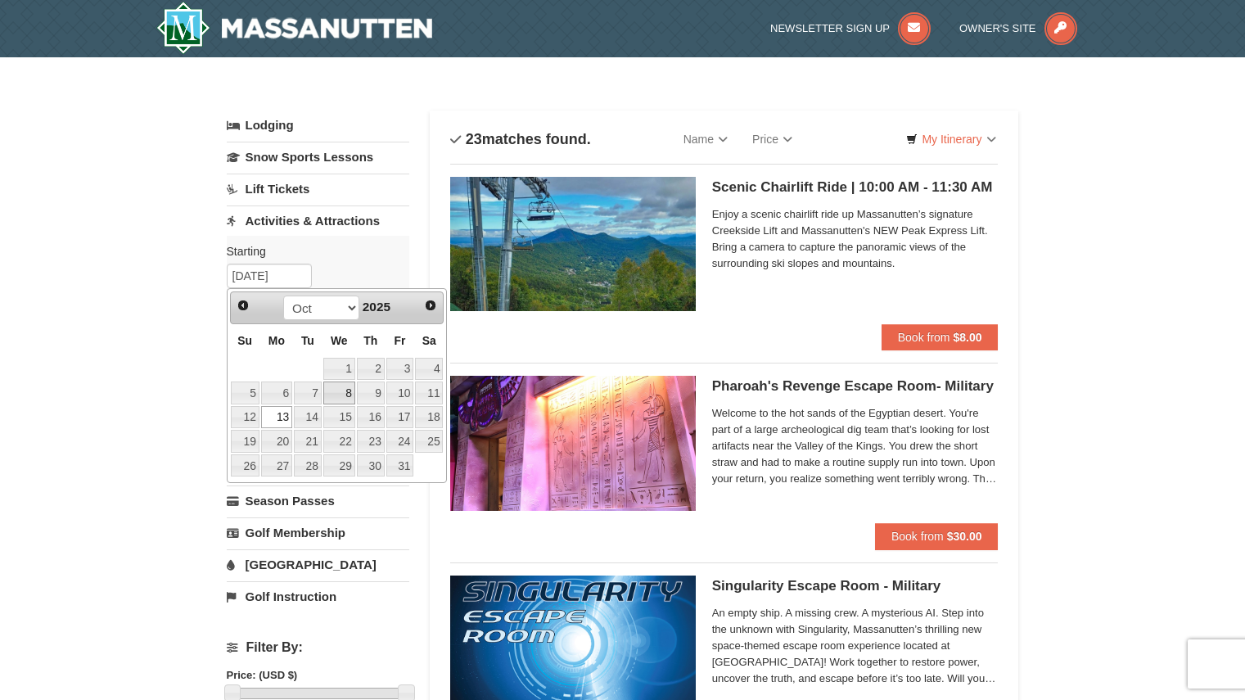
click at [348, 394] on link "8" at bounding box center [339, 393] width 32 height 23
type input "10/08/2025"
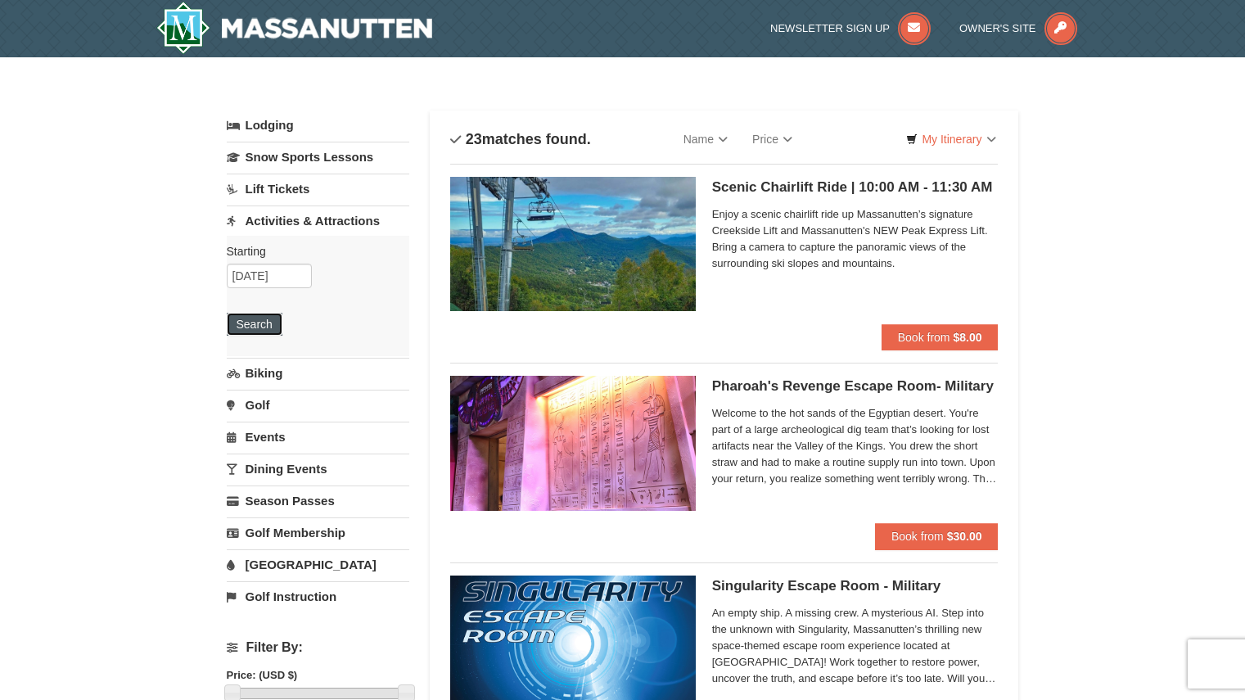
click at [265, 334] on button "Search" at bounding box center [255, 324] width 56 height 23
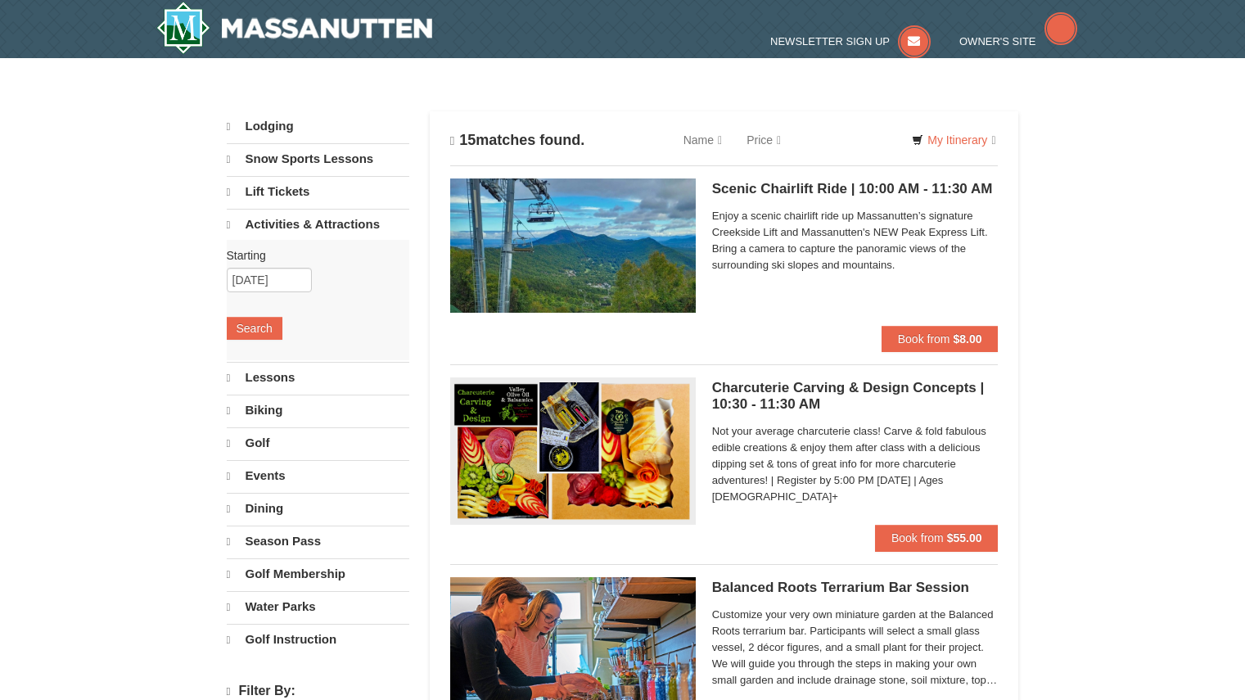
select select "9"
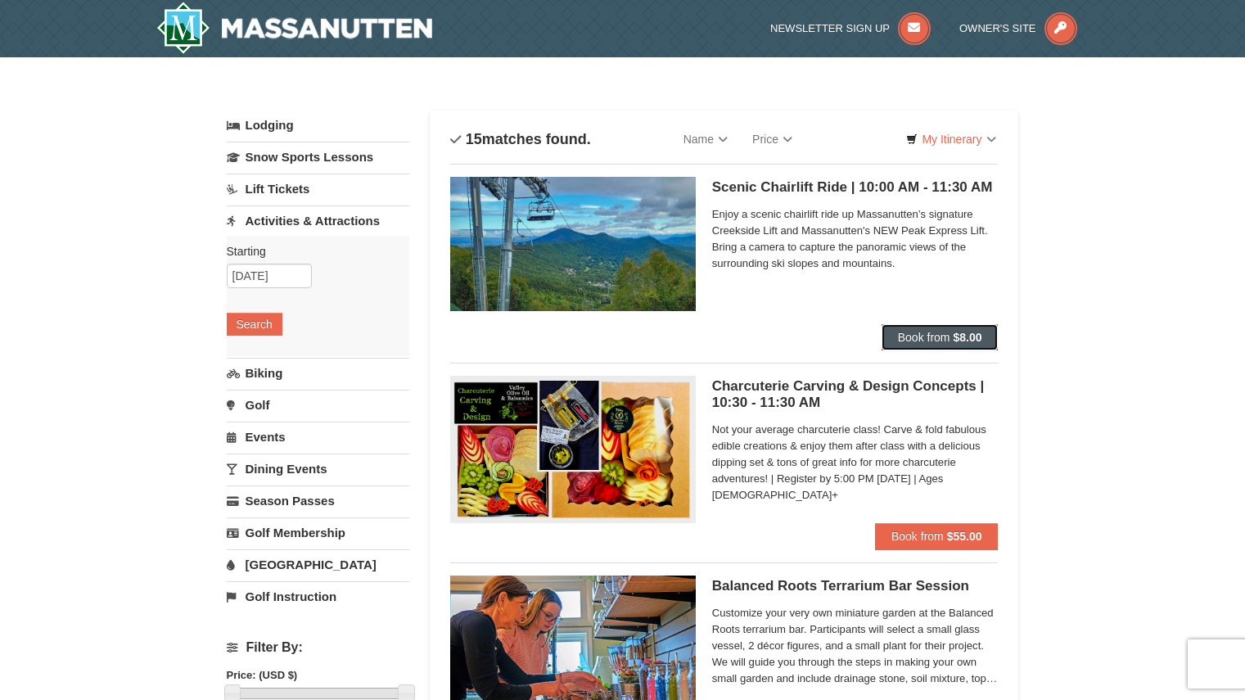
click at [957, 328] on button "Book from $8.00" at bounding box center [940, 337] width 117 height 26
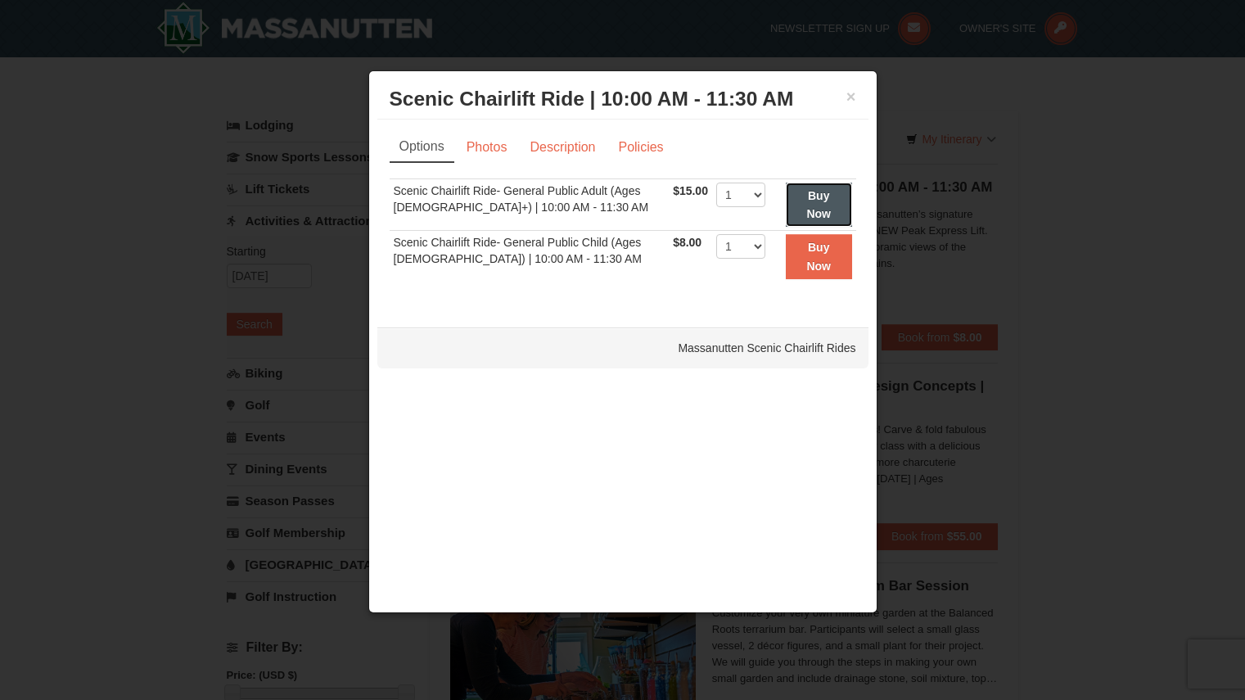
click at [790, 201] on button "Buy Now" at bounding box center [819, 205] width 66 height 45
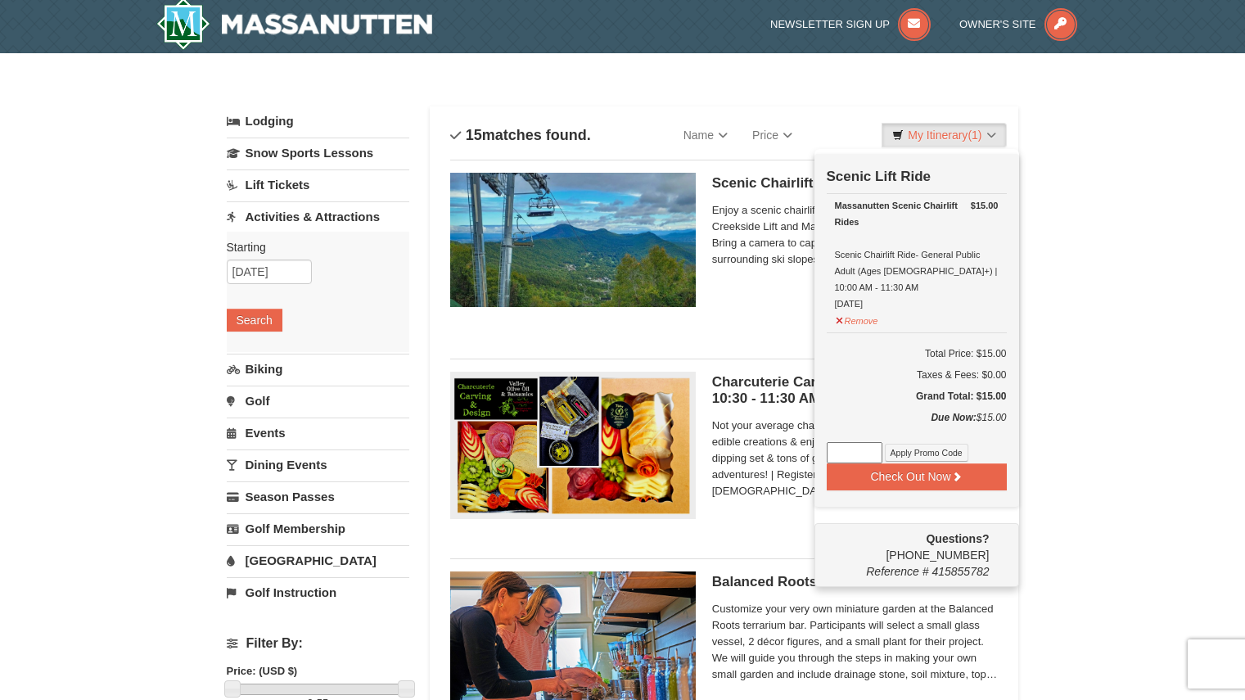
scroll to position [5, 0]
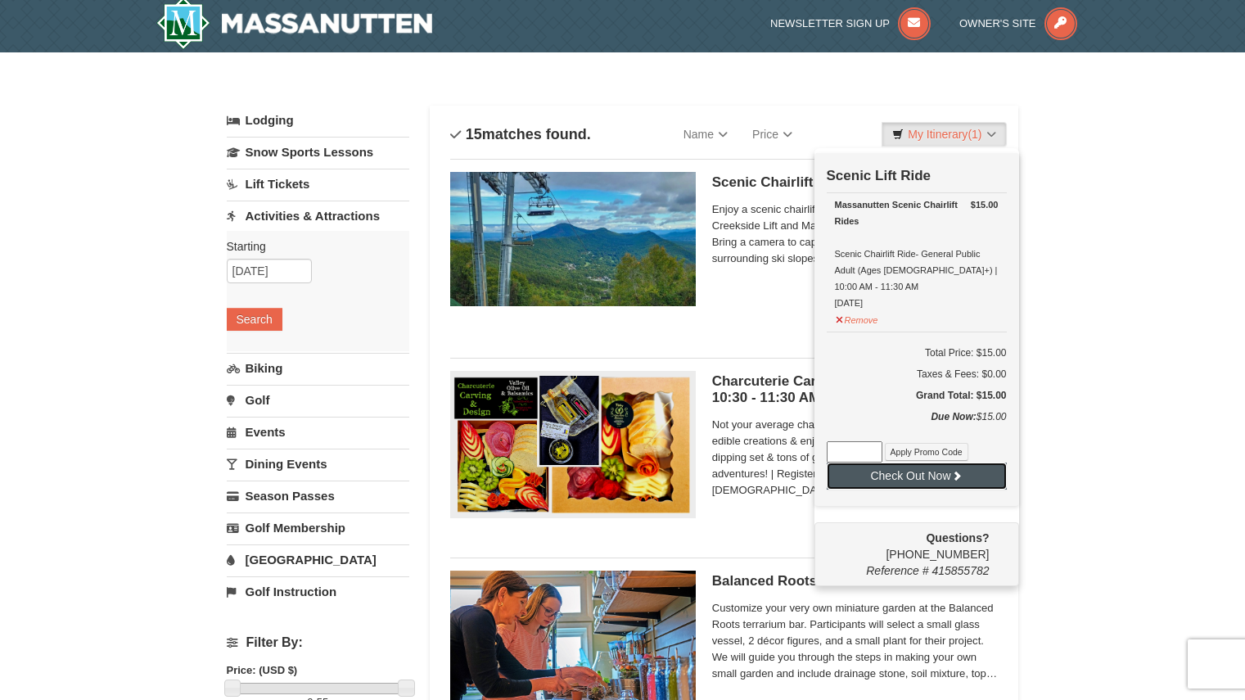
click at [951, 470] on icon at bounding box center [956, 475] width 11 height 11
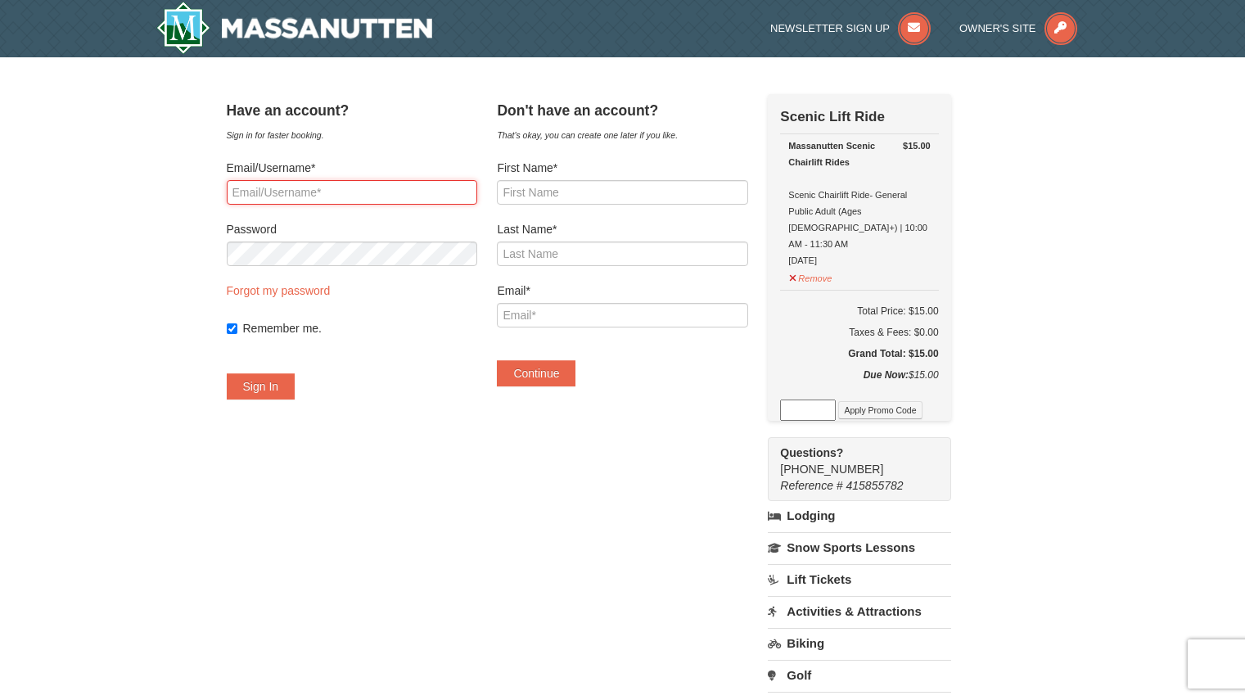
click at [434, 197] on input "Email/Username*" at bounding box center [352, 192] width 251 height 25
drag, startPoint x: 581, startPoint y: 194, endPoint x: 593, endPoint y: 213, distance: 22.5
click at [581, 194] on input "First Name*" at bounding box center [622, 192] width 251 height 25
type input "Samantha"
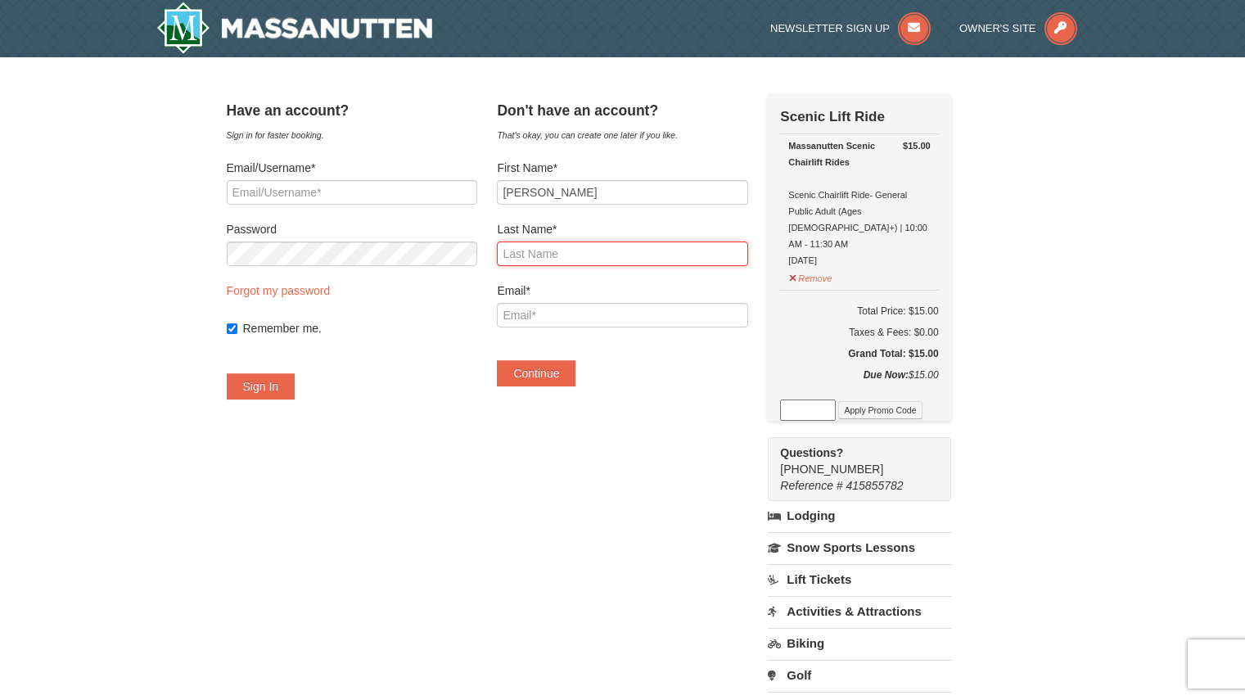
type input "Schlageter"
type input "[EMAIL_ADDRESS][DOMAIN_NAME]"
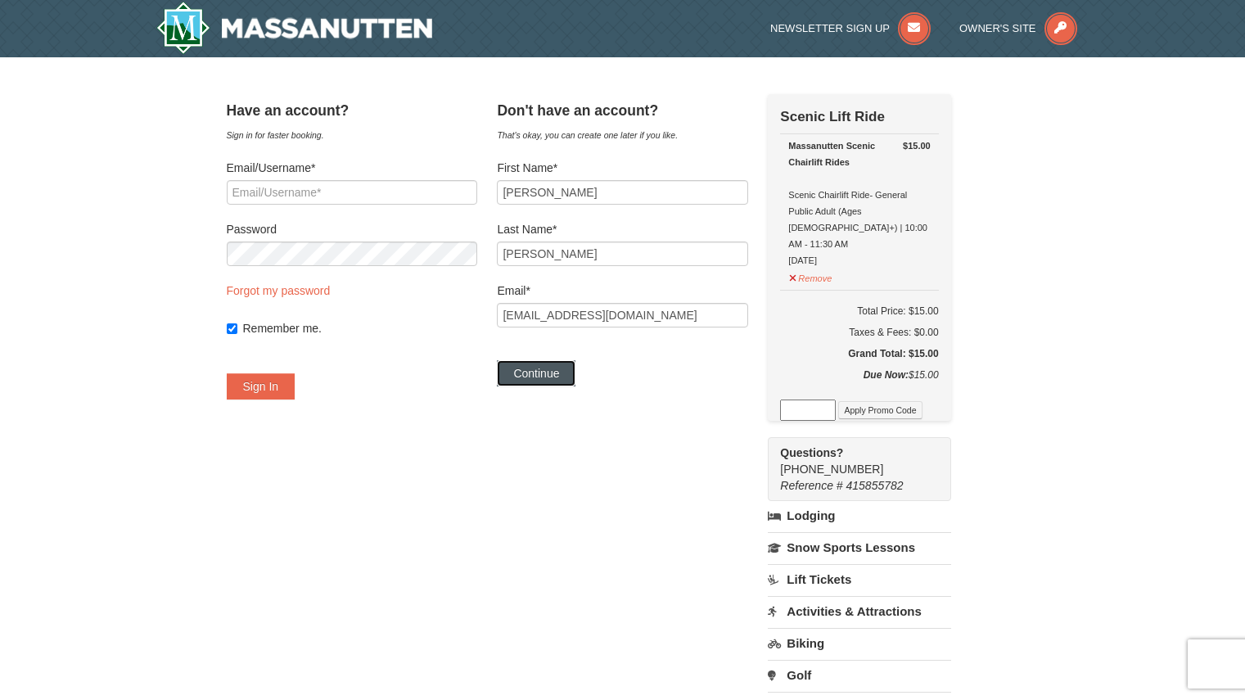
click at [568, 374] on button "Continue" at bounding box center [536, 373] width 79 height 26
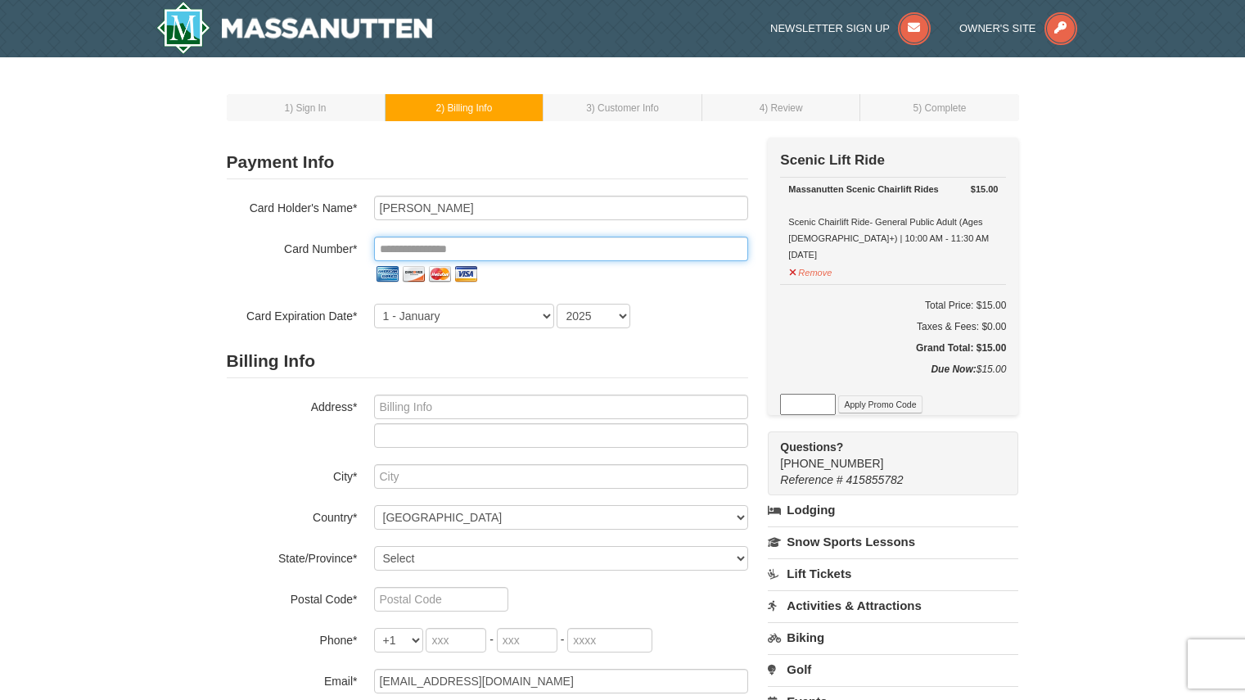
click at [544, 251] on input "tel" at bounding box center [561, 249] width 374 height 25
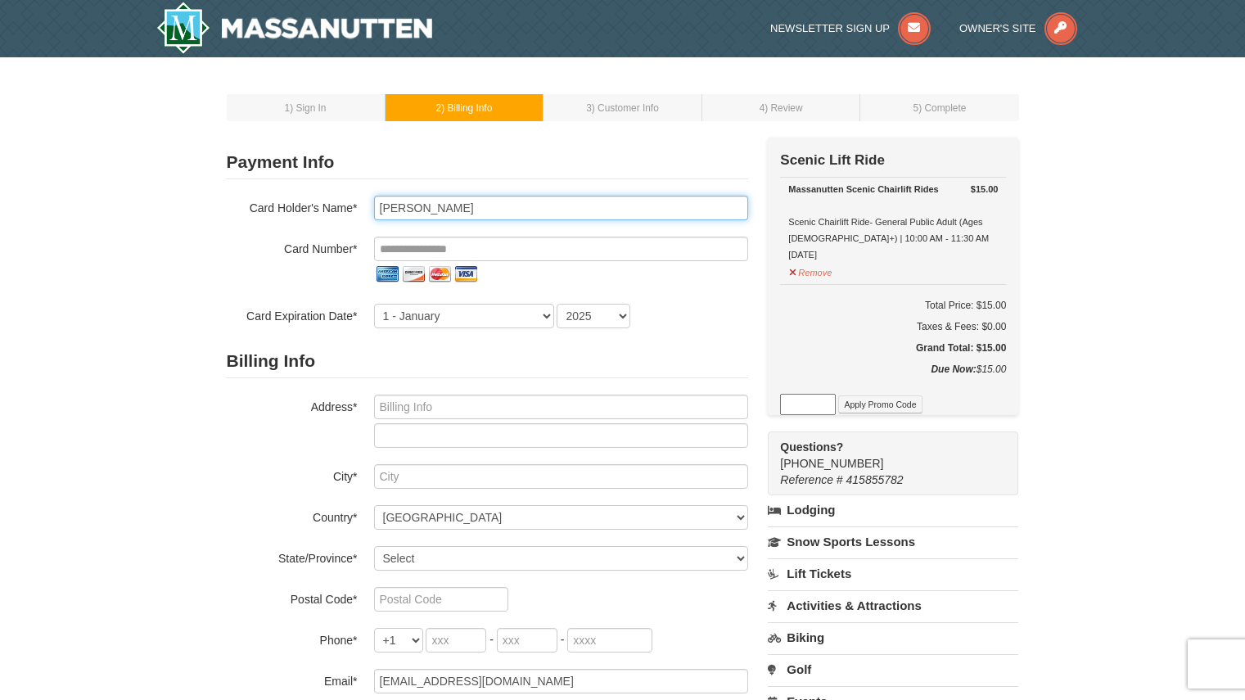
type input "Samantha D Schlageter"
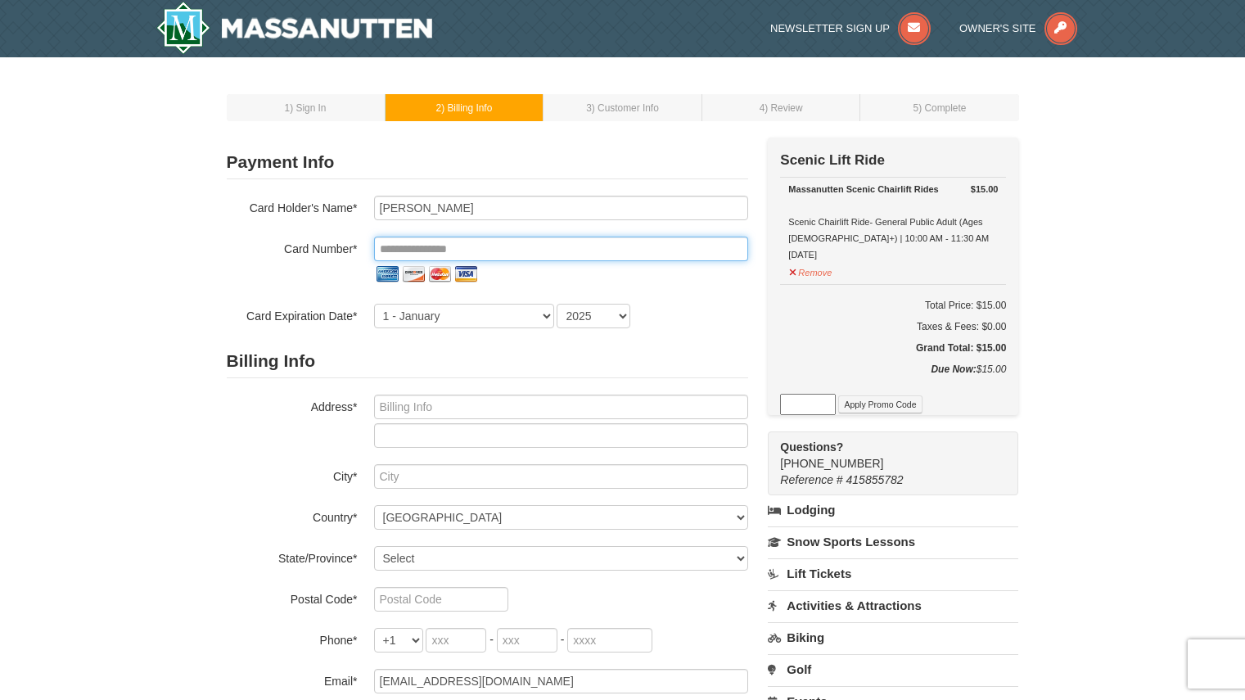
type input "**********"
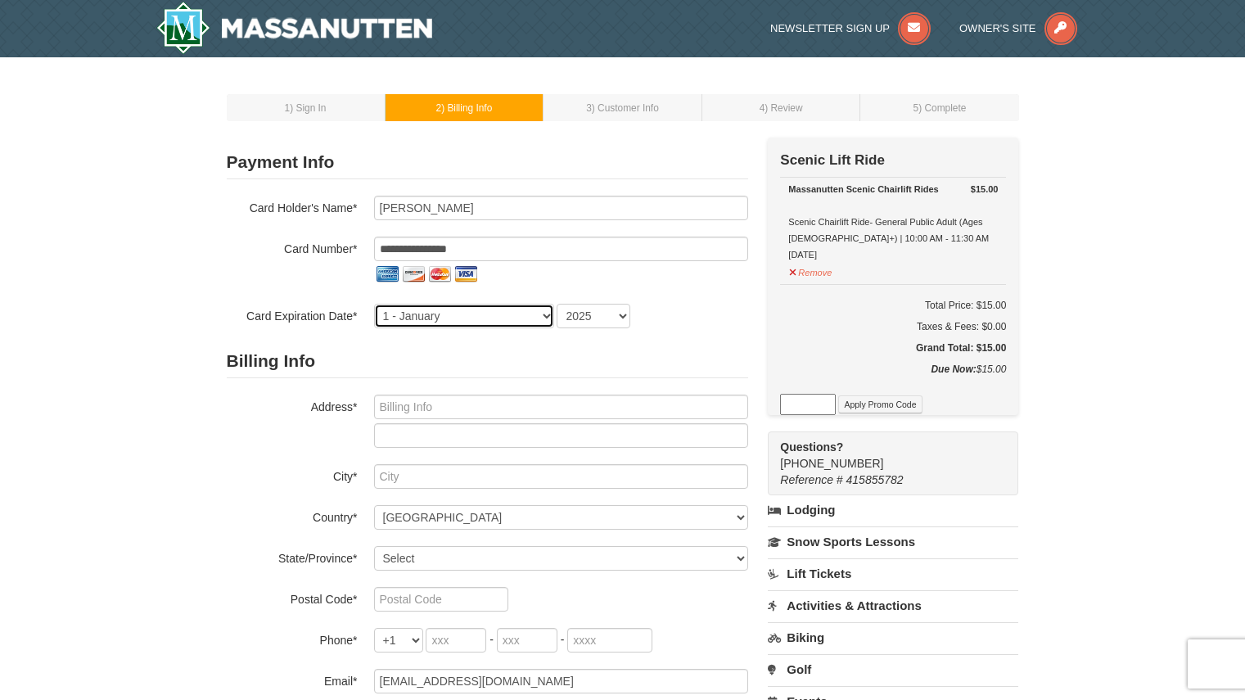
select select "8"
select select "2028"
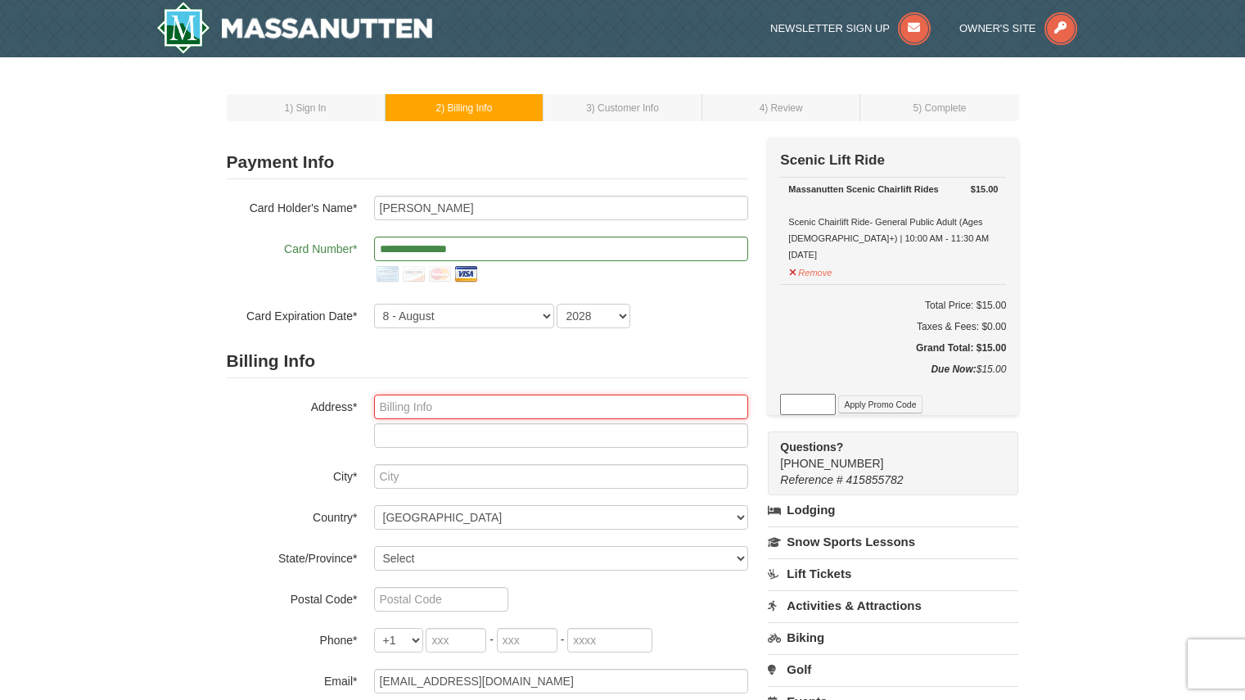
click at [513, 404] on input "text" at bounding box center [561, 407] width 374 height 25
type input "427 N West S"
click at [500, 415] on input "text" at bounding box center [561, 407] width 374 height 25
type input "1415 N Oak St"
type input "Apt 404"
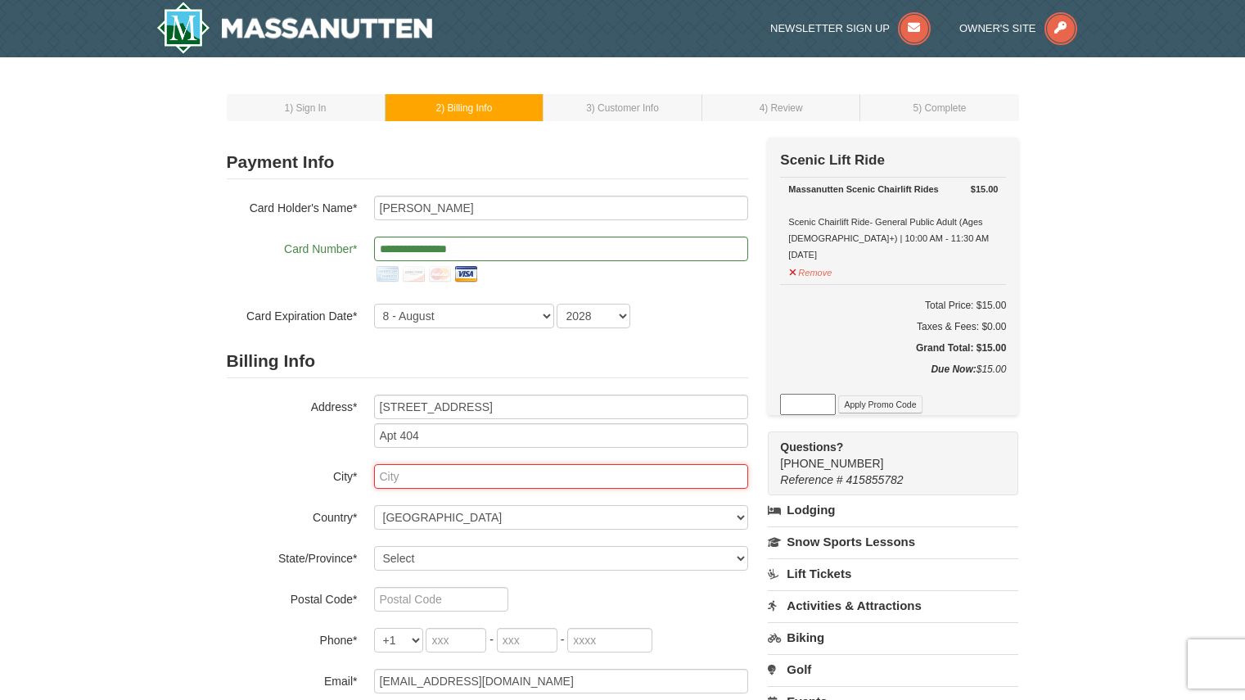
type input "Arlington"
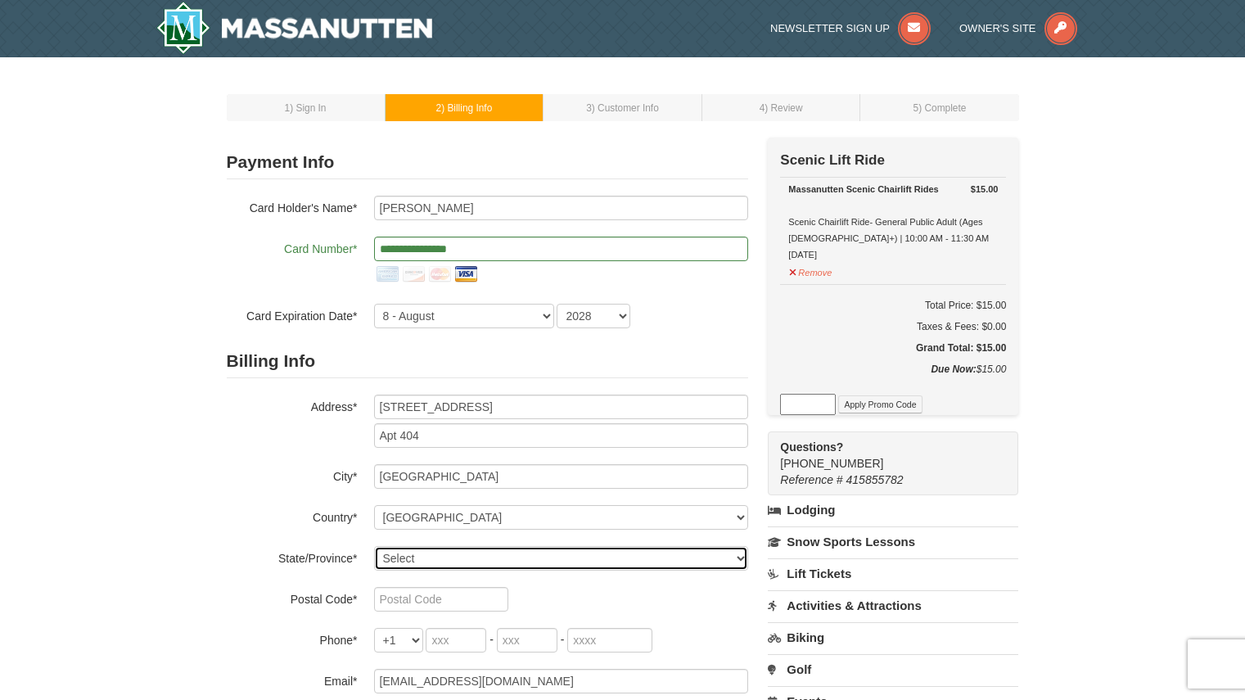
select select "VA"
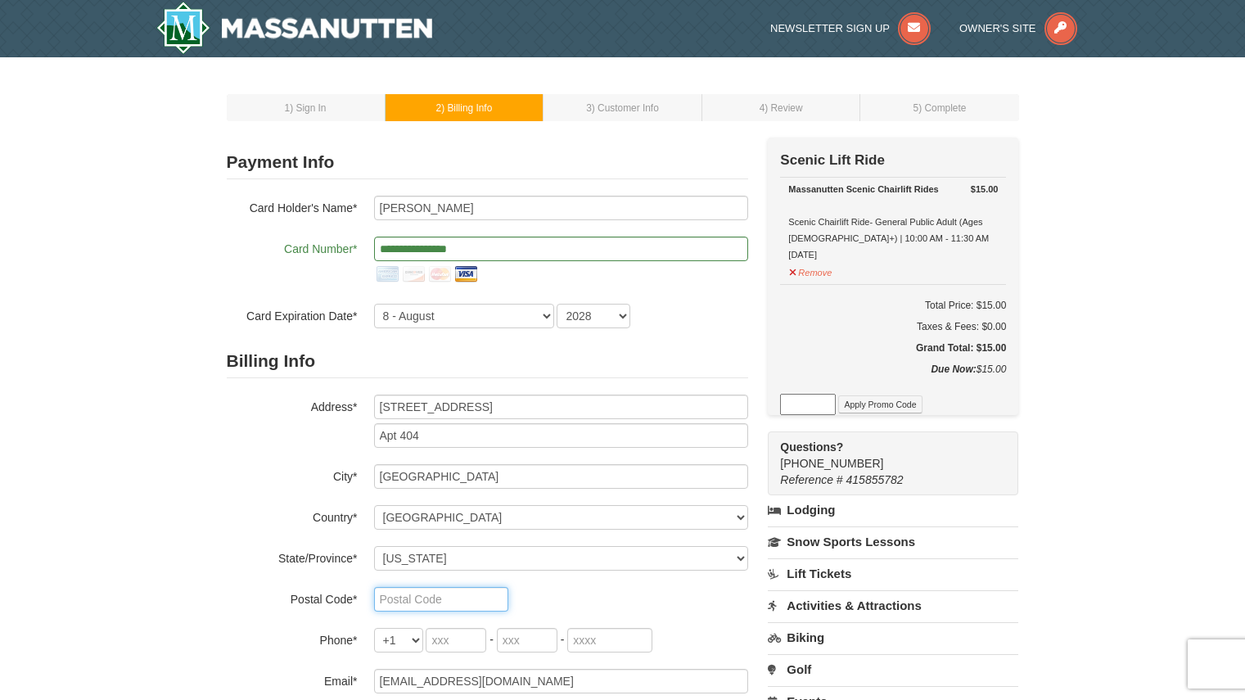
type input "22209"
drag, startPoint x: 815, startPoint y: 238, endPoint x: 926, endPoint y: 242, distance: 111.4
click at [897, 240] on div "Massanutten Scenic Chairlift Rides Scenic Chairlift Ride- General Public Adult …" at bounding box center [894, 222] width 210 height 82
click at [947, 243] on div "Massanutten Scenic Chairlift Rides Scenic Chairlift Ride- General Public Adult …" at bounding box center [894, 222] width 210 height 82
drag, startPoint x: 862, startPoint y: 183, endPoint x: 935, endPoint y: 262, distance: 107.8
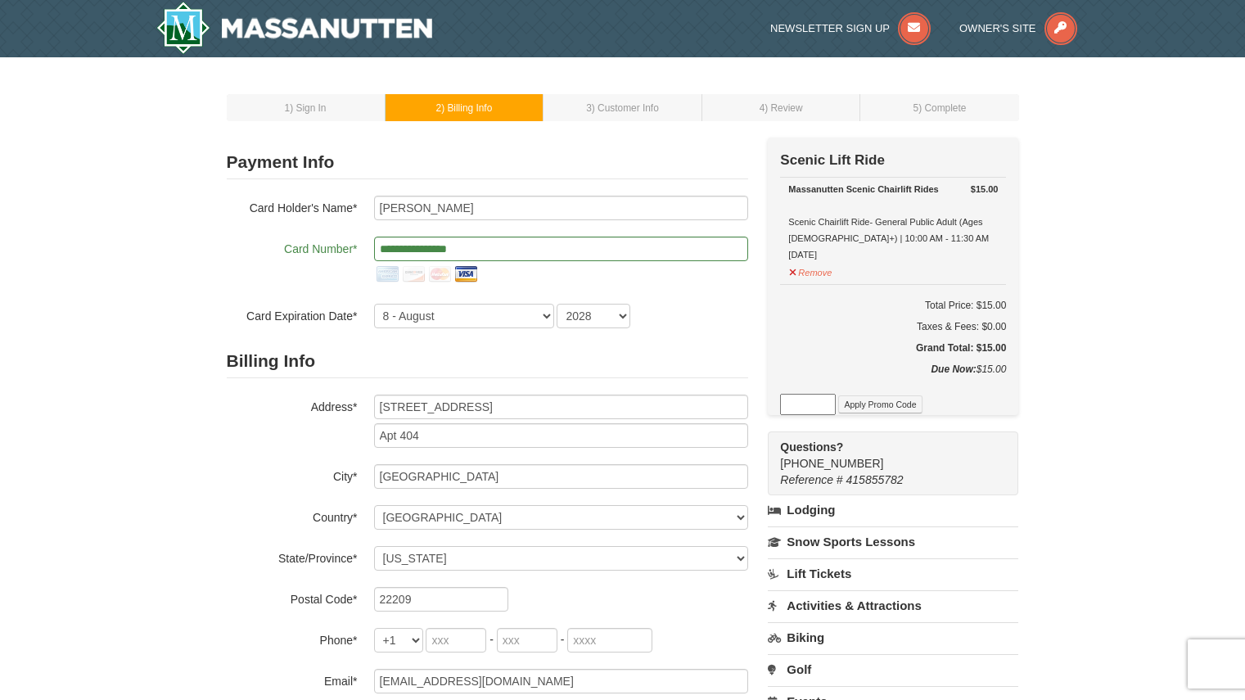
click at [935, 262] on div "Massanutten Scenic Chairlift Rides Scenic Chairlift Ride- General Public Adult …" at bounding box center [894, 222] width 210 height 82
click at [1080, 265] on div "1 ) Sign In 2 ) Billing Info 3 ) Customer Info ) Review ×" at bounding box center [622, 493] width 1245 height 872
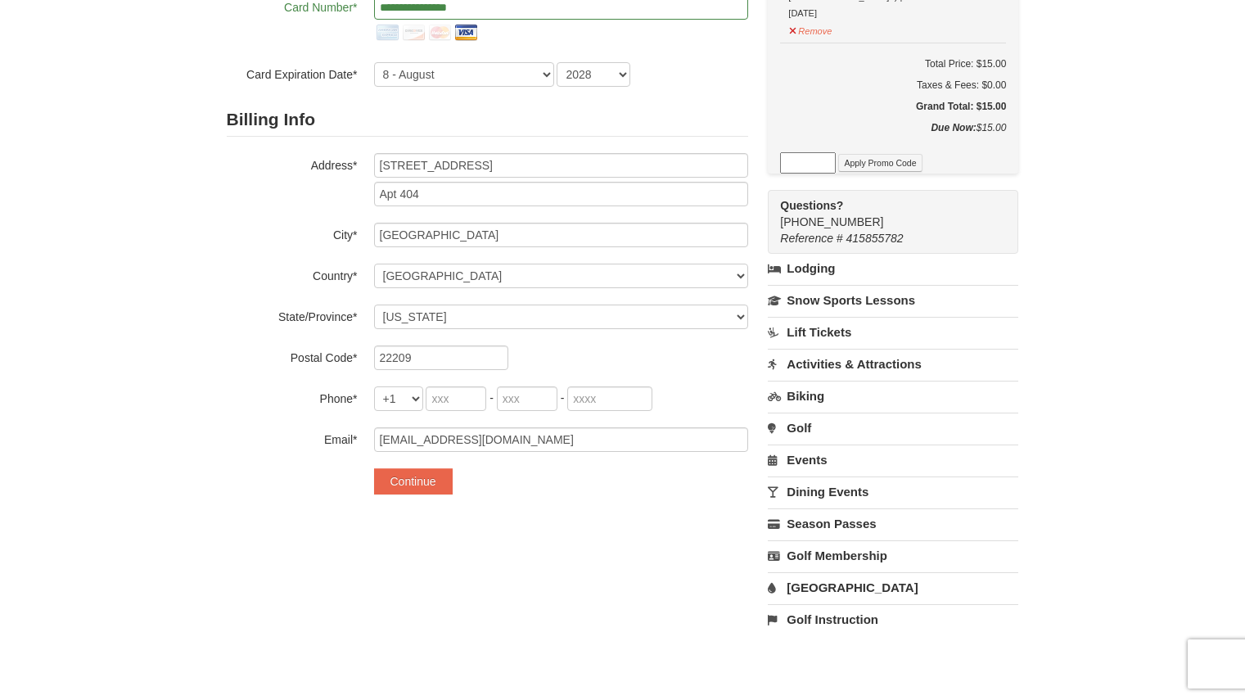
scroll to position [328, 0]
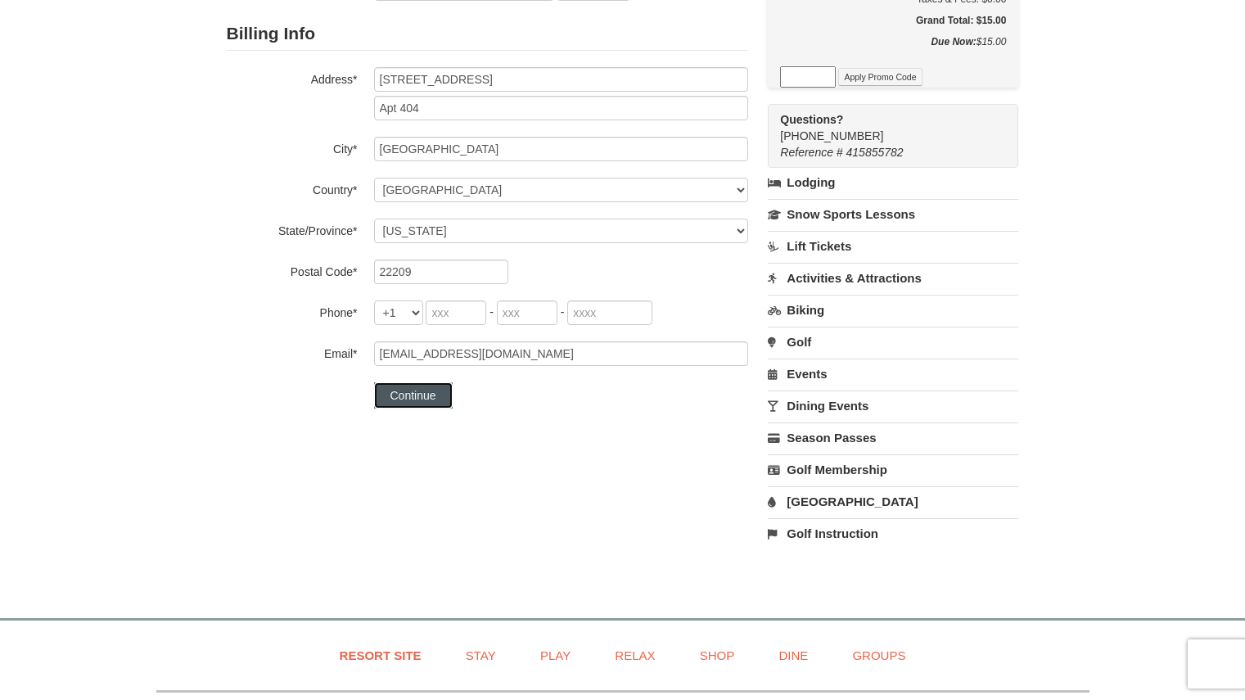
click at [425, 395] on button "Continue" at bounding box center [413, 395] width 79 height 26
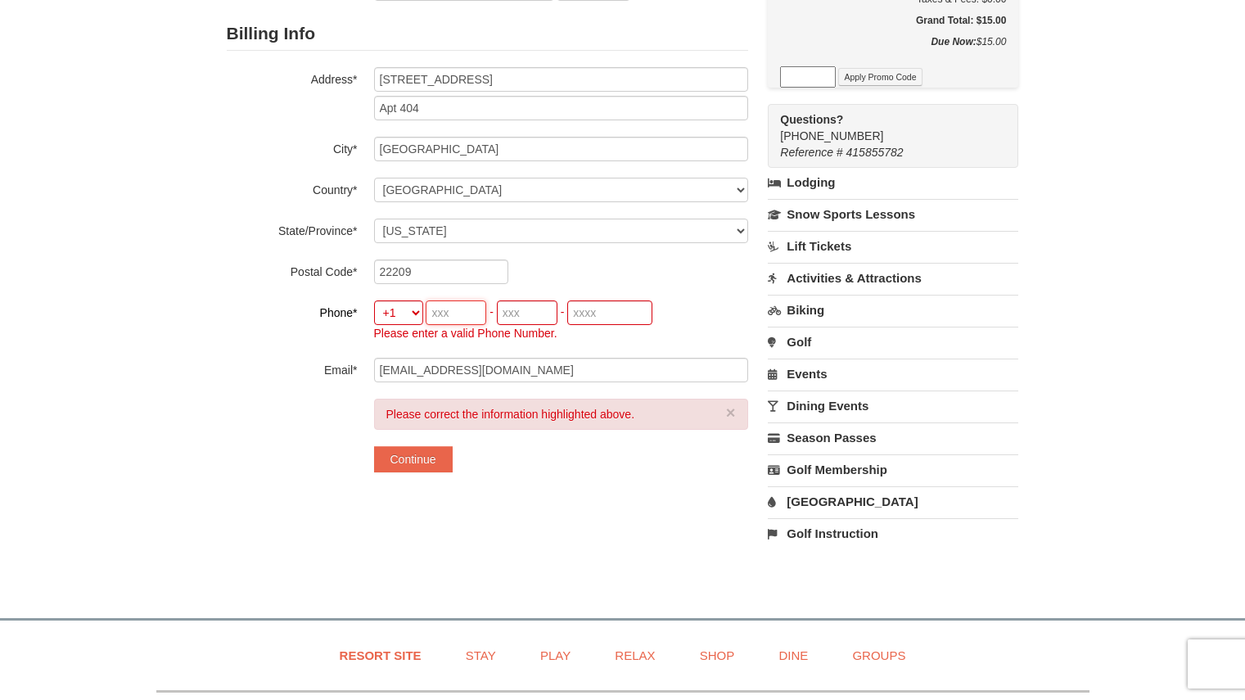
click at [456, 306] on input "tel" at bounding box center [456, 312] width 61 height 25
type input "717"
type input "799"
type input "7204"
click at [435, 459] on button "Continue" at bounding box center [413, 459] width 79 height 26
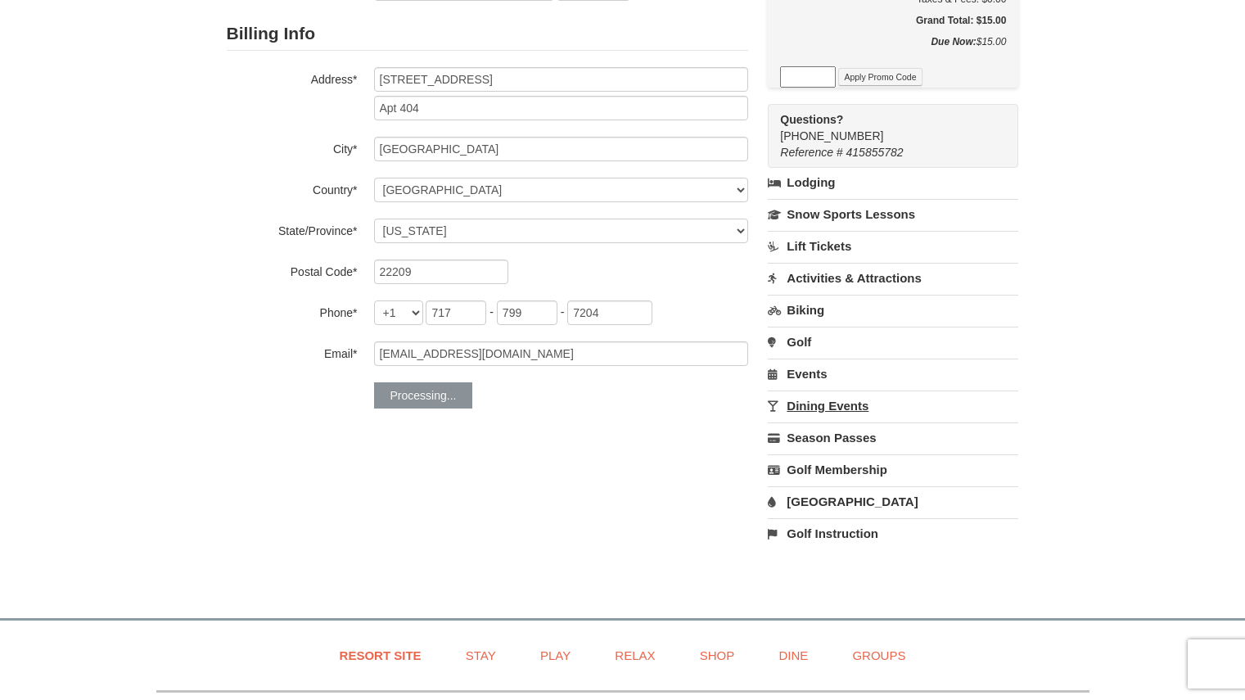
scroll to position [82, 0]
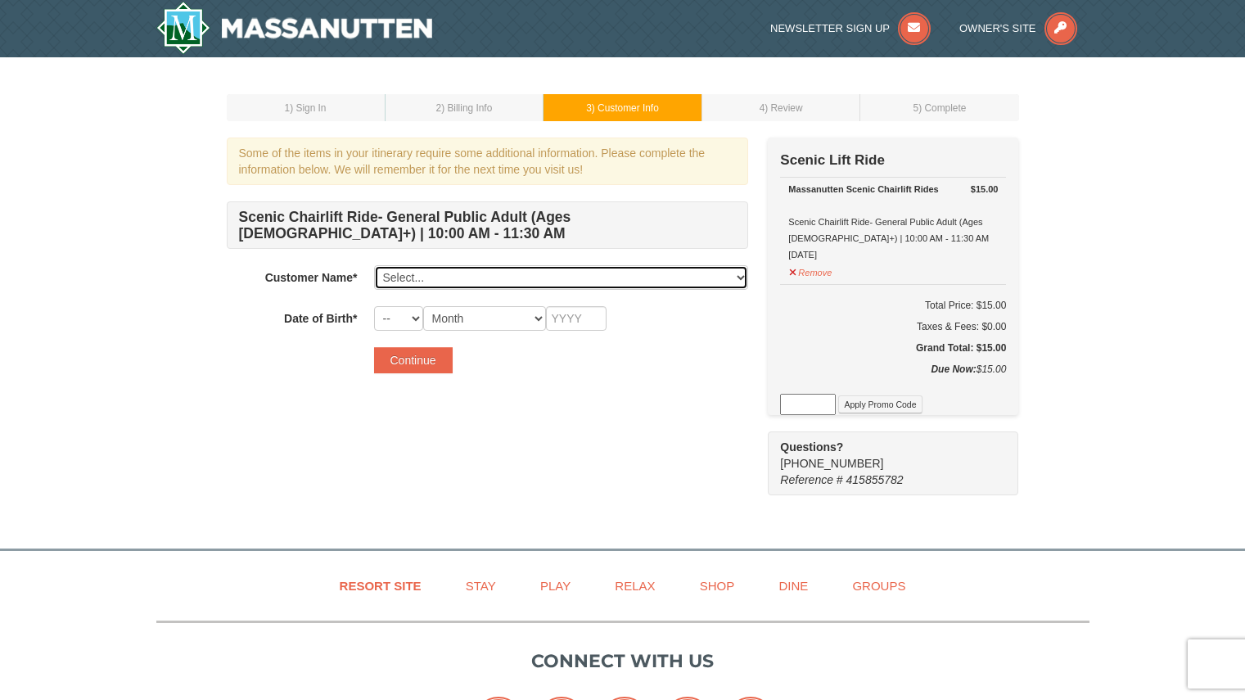
click at [599, 279] on select "Select... Samantha Schlageter Add New..." at bounding box center [561, 277] width 374 height 25
select select "28224390"
click at [374, 265] on select "Select... Samantha Schlageter Add New..." at bounding box center [561, 277] width 374 height 25
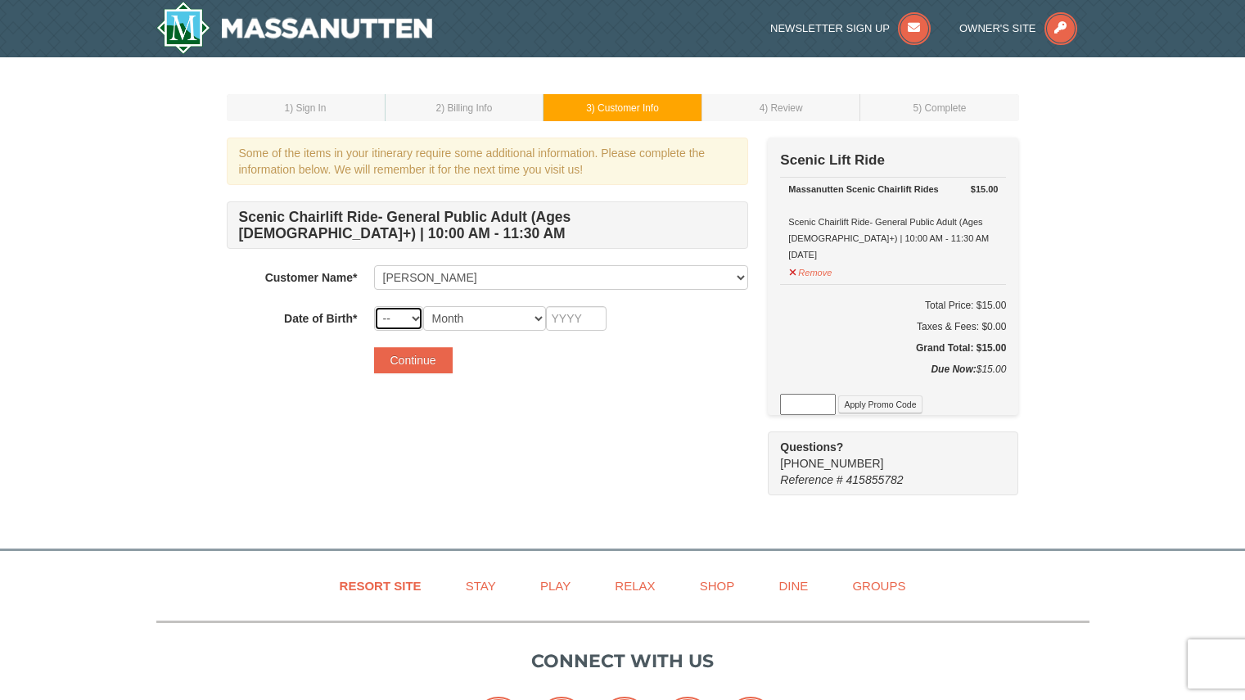
click at [399, 318] on select "-- 01 02 03 04 05 06 07 08 09 10 11 12 13 14 15 16 17 18 19 20 21 22 23 24 25 2…" at bounding box center [398, 318] width 49 height 25
select select "07"
click at [374, 306] on select "-- 01 02 03 04 05 06 07 08 09 10 11 12 13 14 15 16 17 18 19 20 21 22 23 24 25 2…" at bounding box center [398, 318] width 49 height 25
click at [502, 317] on select "Month January February March April May June July August September October Novem…" at bounding box center [484, 318] width 123 height 25
select select "07"
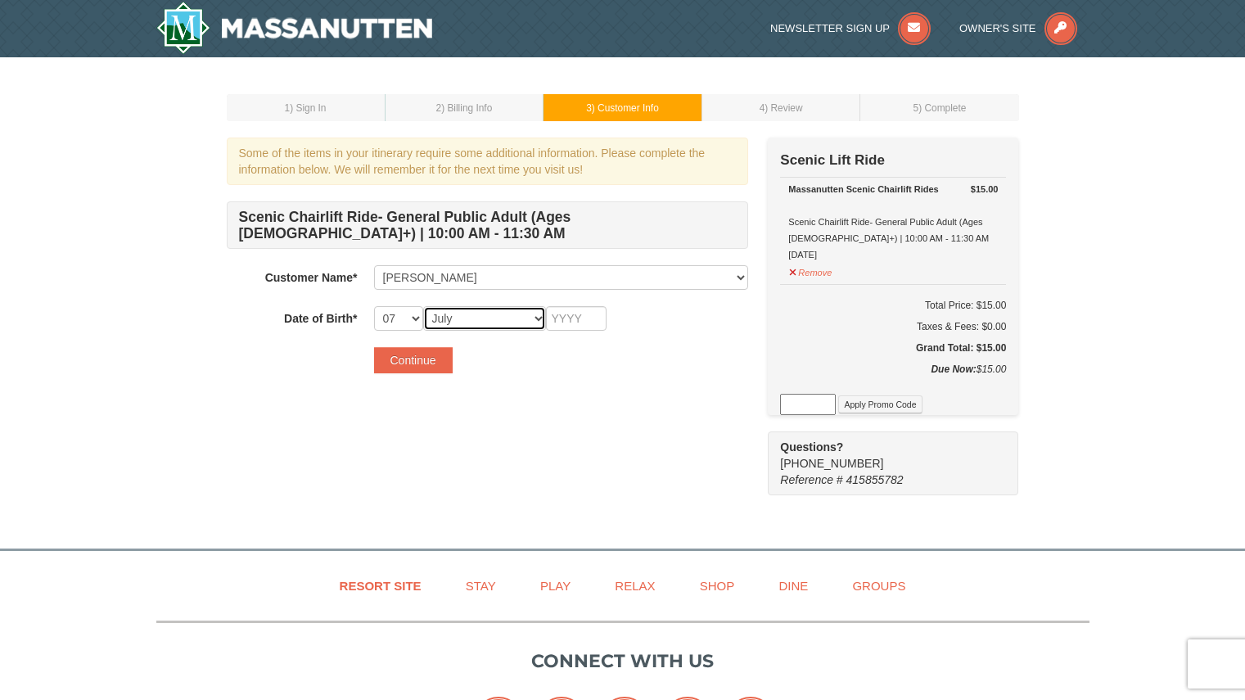
click at [423, 306] on select "Month January February March April May June July August September October Novem…" at bounding box center [484, 318] width 123 height 25
click at [575, 320] on input "text" at bounding box center [576, 318] width 61 height 25
type input "1999"
click at [425, 363] on button "Continue" at bounding box center [413, 360] width 79 height 26
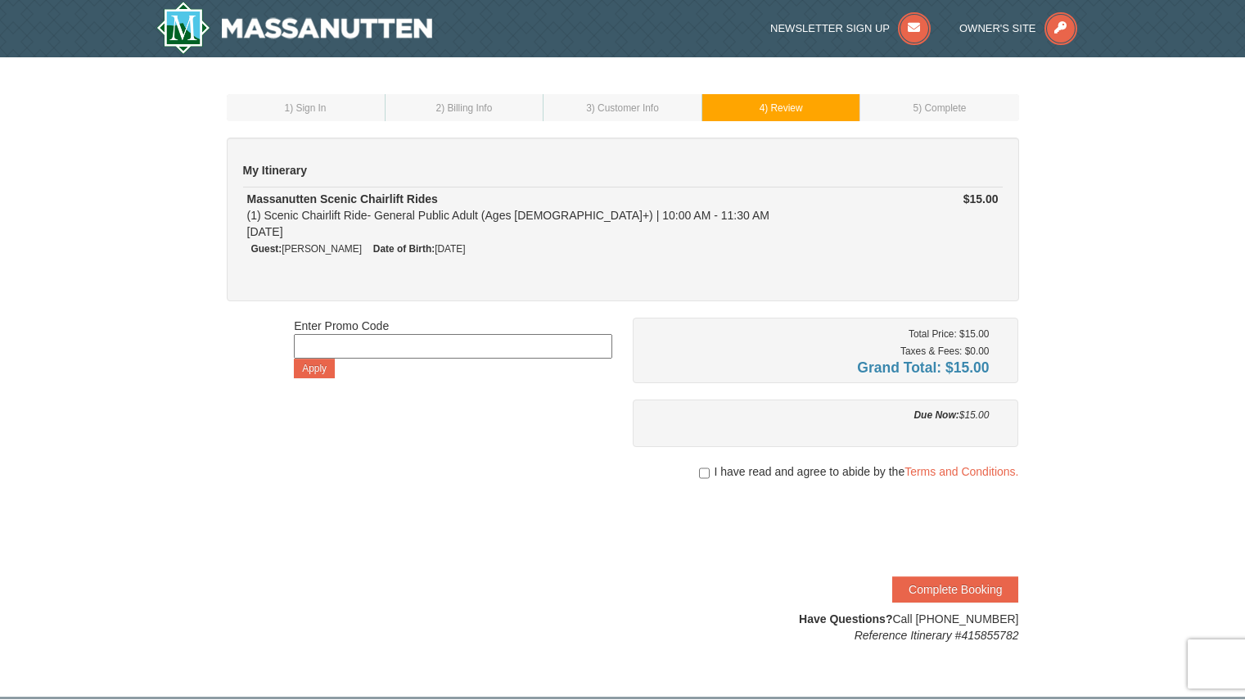
click at [427, 341] on input at bounding box center [453, 346] width 319 height 25
click at [706, 470] on input "checkbox" at bounding box center [704, 473] width 11 height 13
checkbox input "true"
click at [945, 599] on button "Complete Booking" at bounding box center [955, 589] width 126 height 26
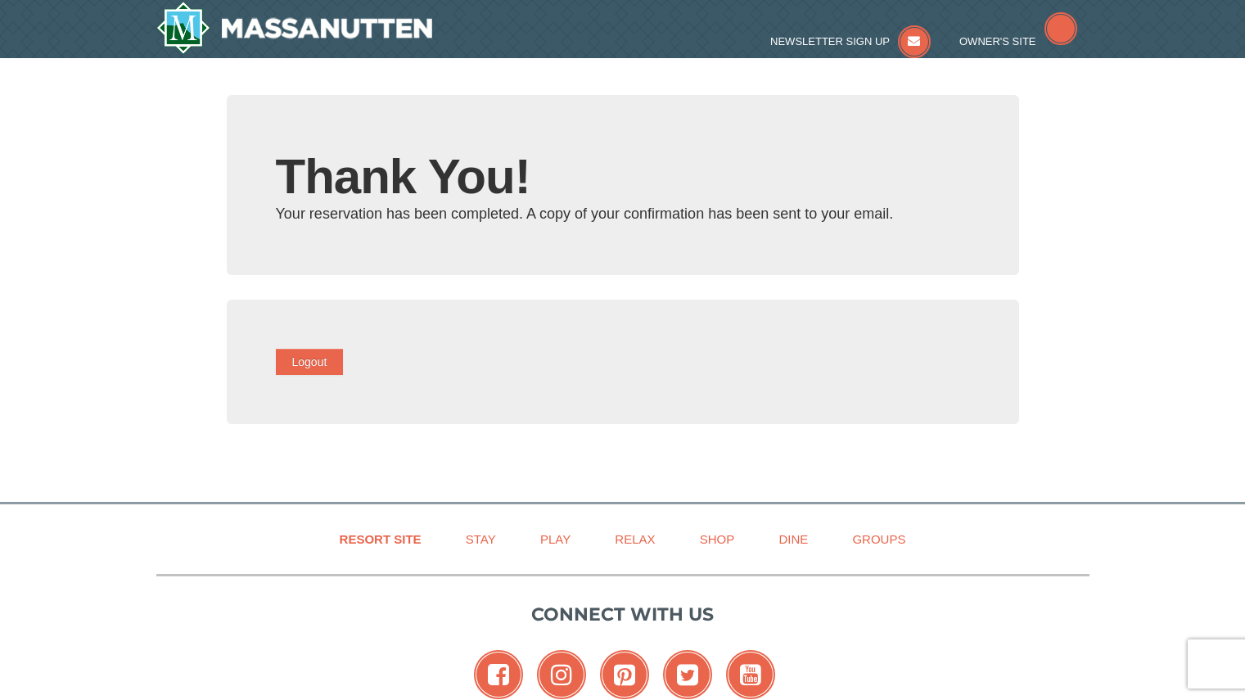
type input "[EMAIL_ADDRESS][DOMAIN_NAME]"
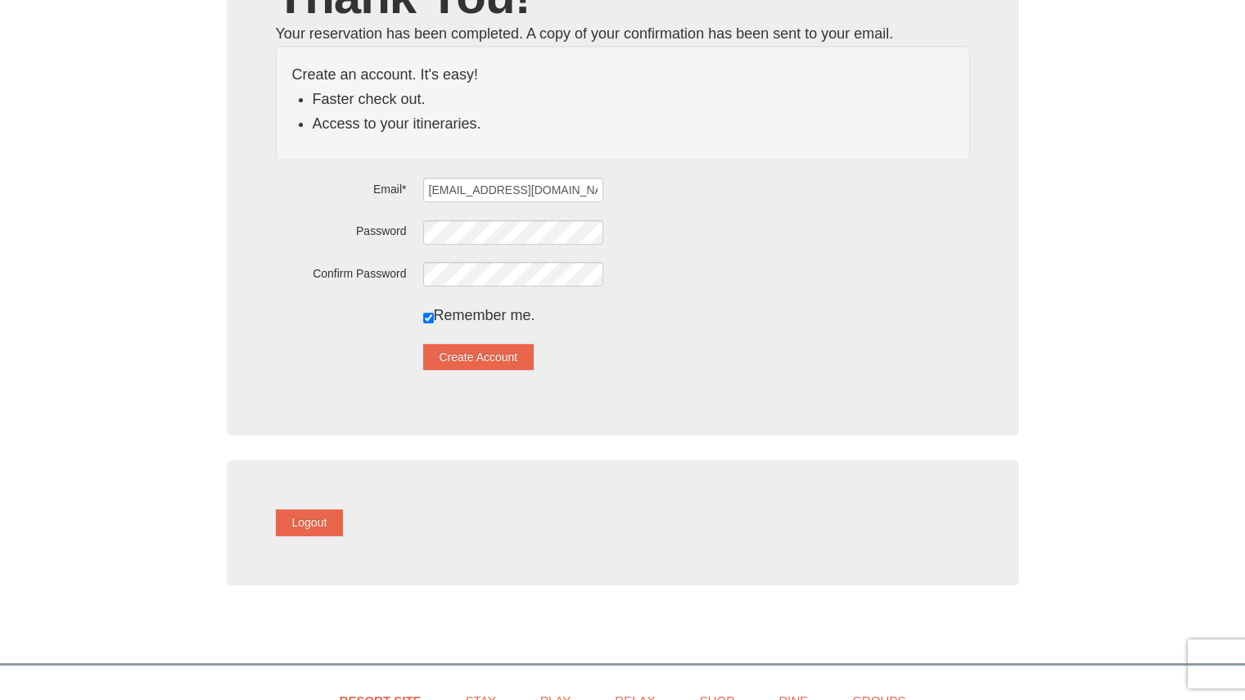
scroll to position [82, 0]
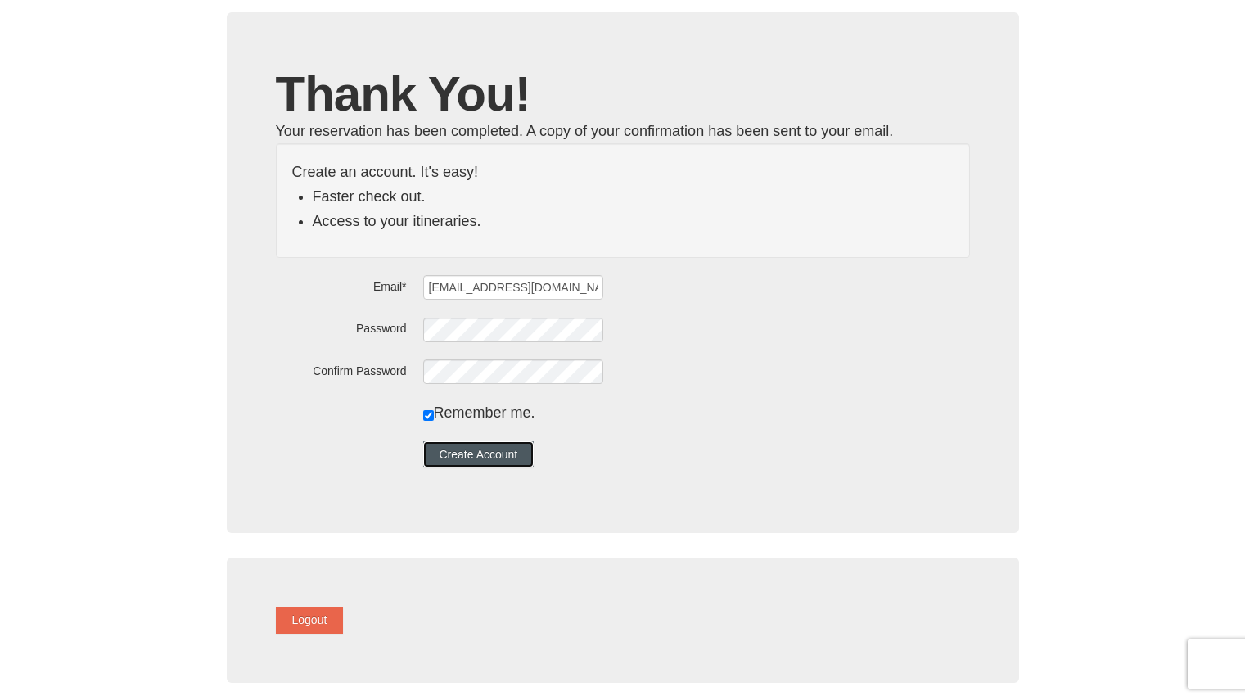
click at [511, 457] on button "Create Account" at bounding box center [478, 454] width 111 height 26
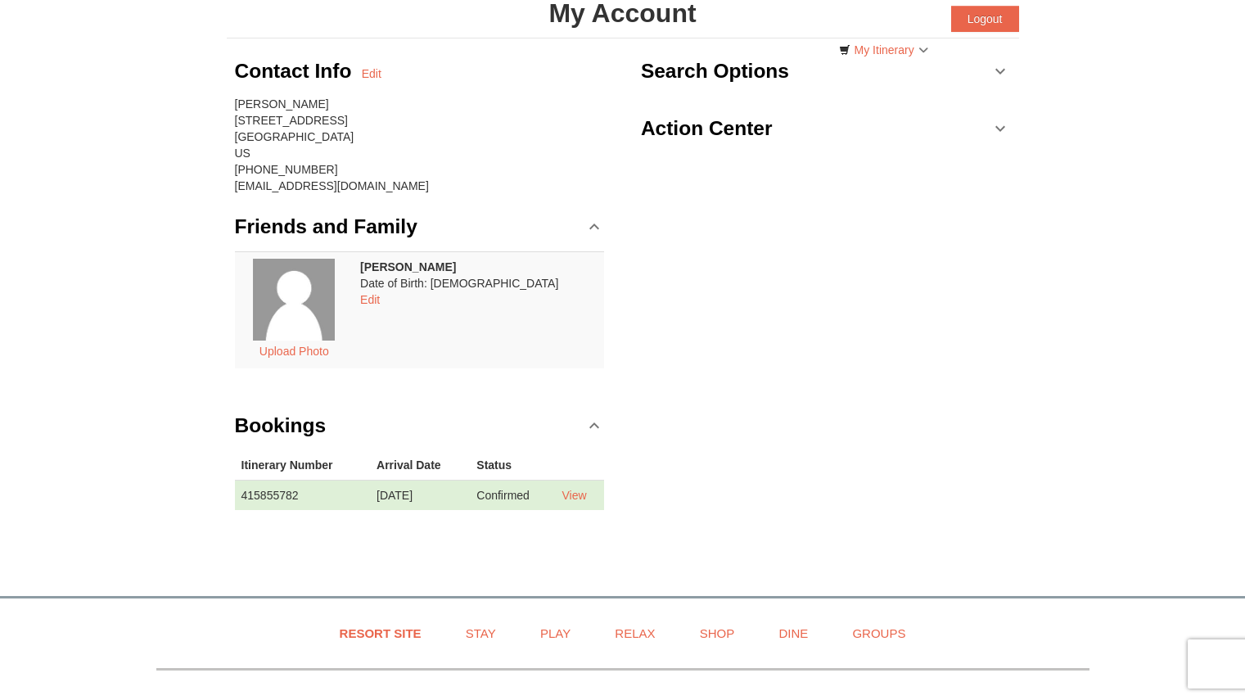
scroll to position [246, 0]
